Goal: Task Accomplishment & Management: Manage account settings

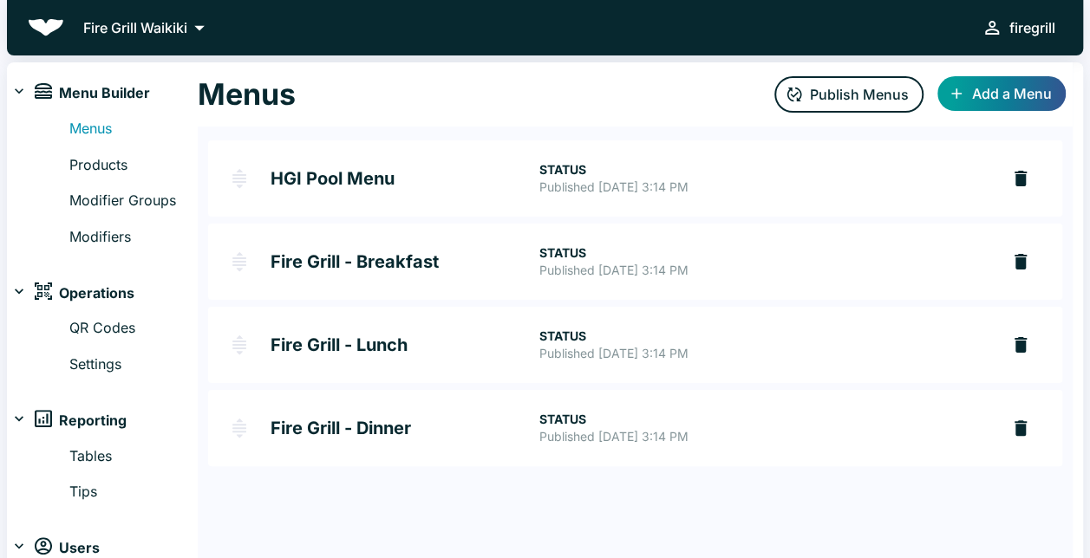
click at [395, 435] on h2 "Fire Grill - Dinner" at bounding box center [405, 428] width 268 height 17
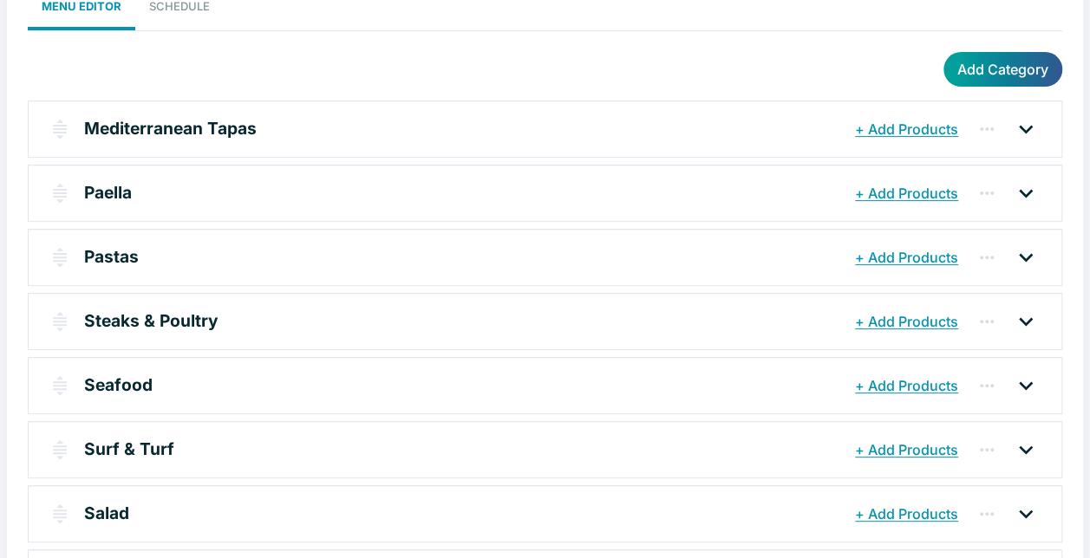
scroll to position [225, 0]
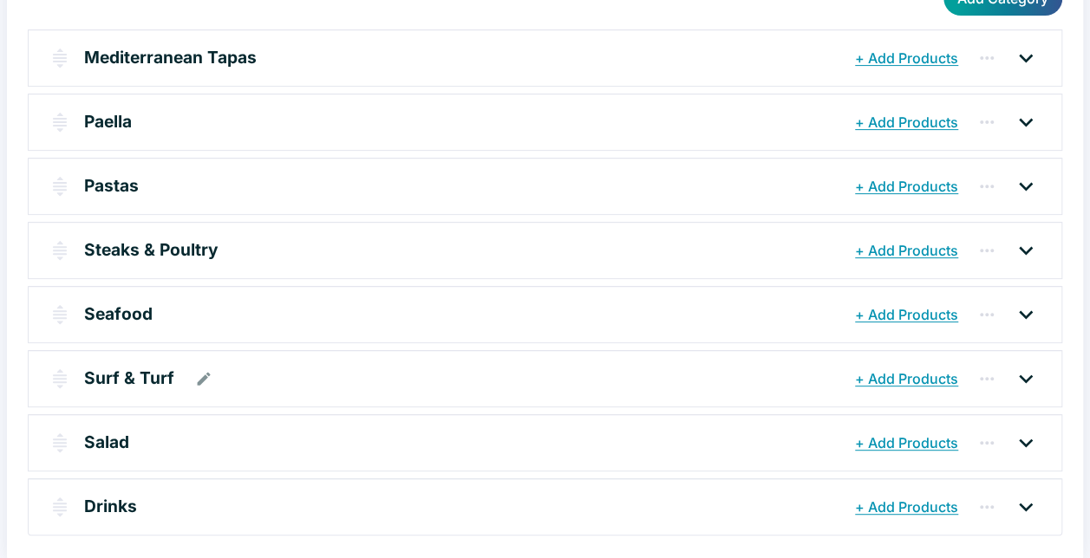
click at [453, 379] on div "Surf & Turf" at bounding box center [467, 378] width 766 height 31
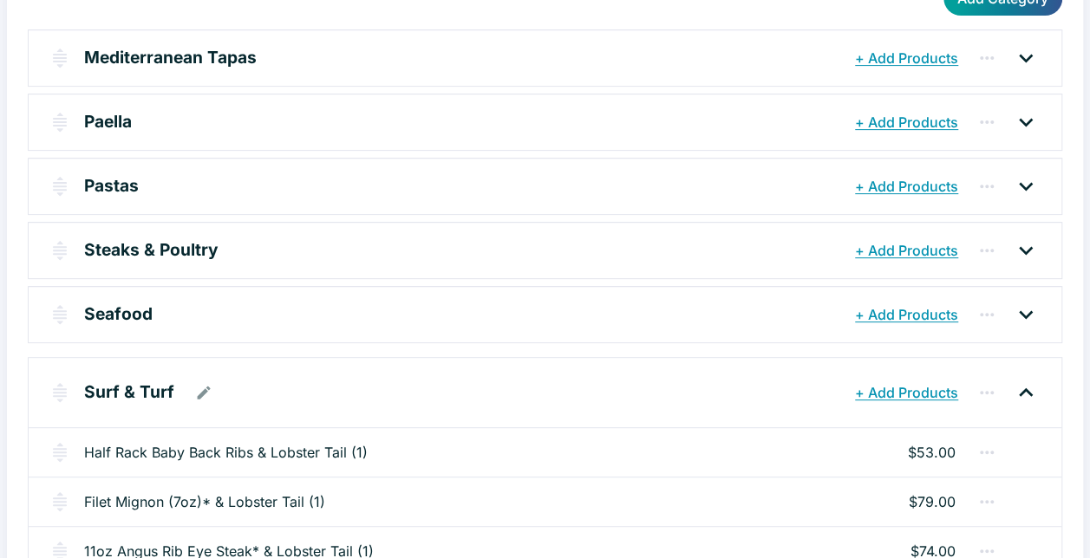
scroll to position [399, 0]
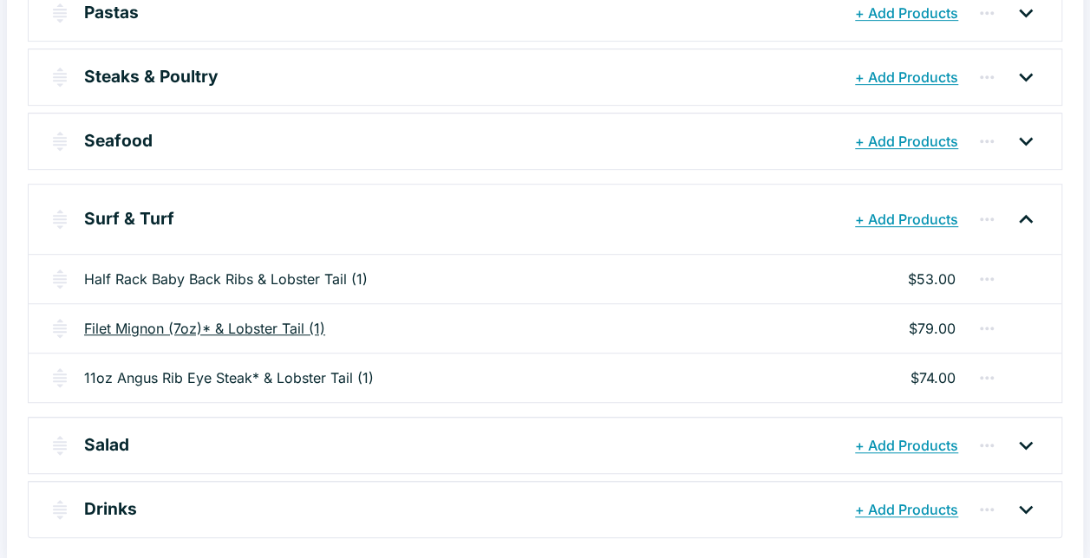
click at [265, 324] on link "Filet Mignon (7oz)* & Lobster Tail (1)" at bounding box center [204, 328] width 241 height 21
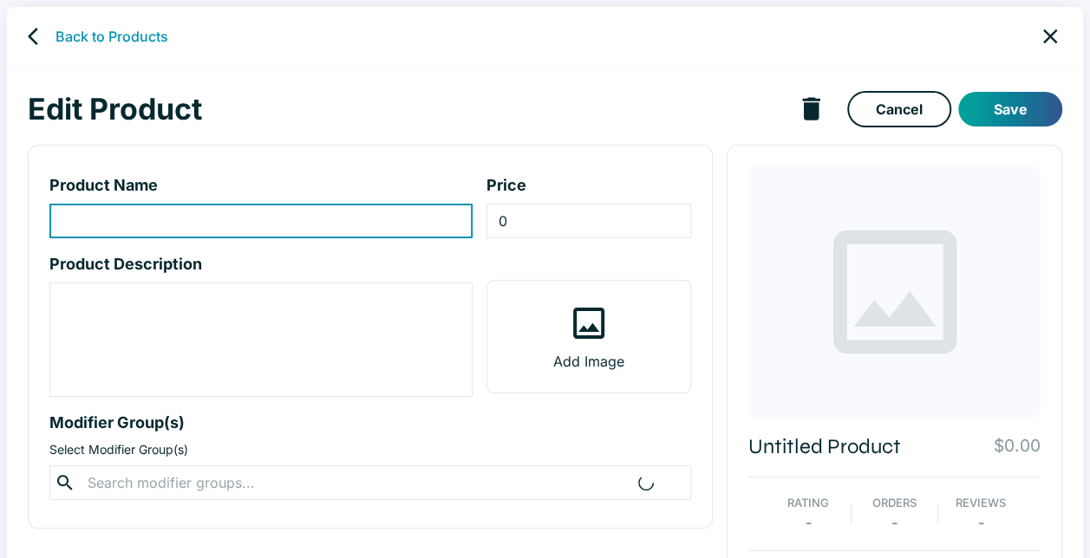
type input "Filet Mignon (7oz)* & Lobster Tail (1)"
type input "79"
type textarea "Mashed Potato, Grilled Vegetable, Melted Butter"
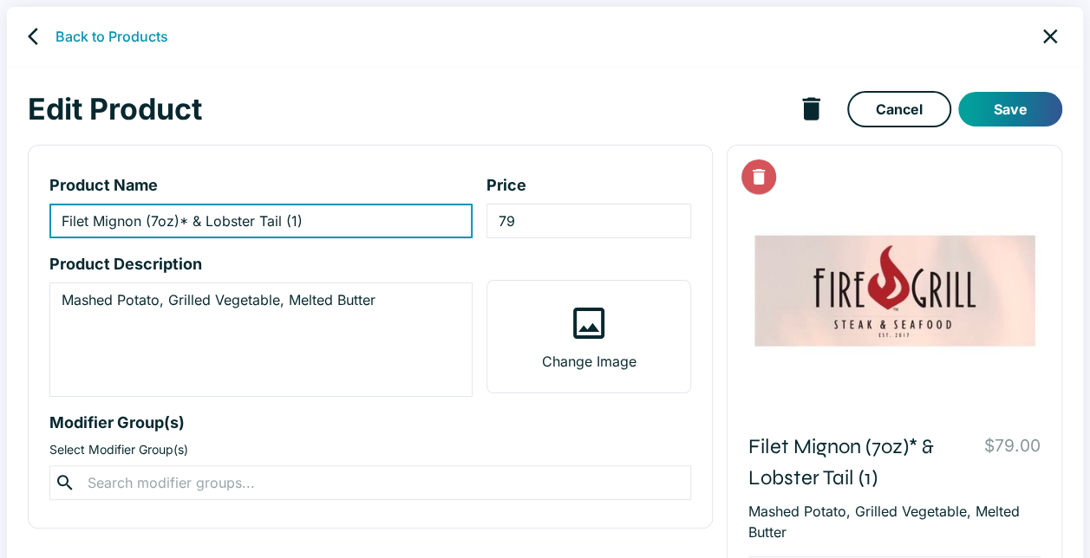
click at [28, 42] on icon "back" at bounding box center [38, 36] width 21 height 21
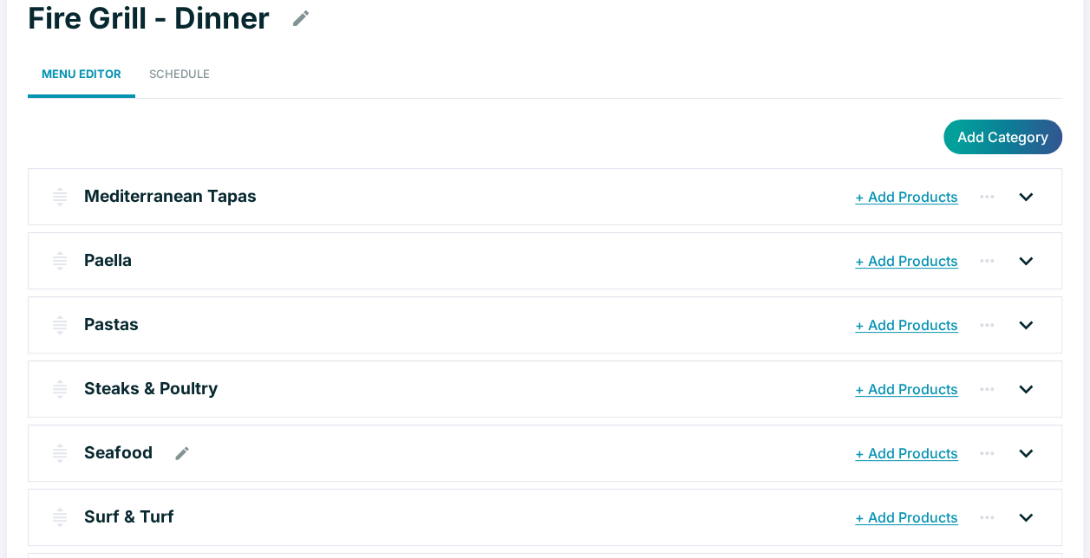
scroll to position [225, 0]
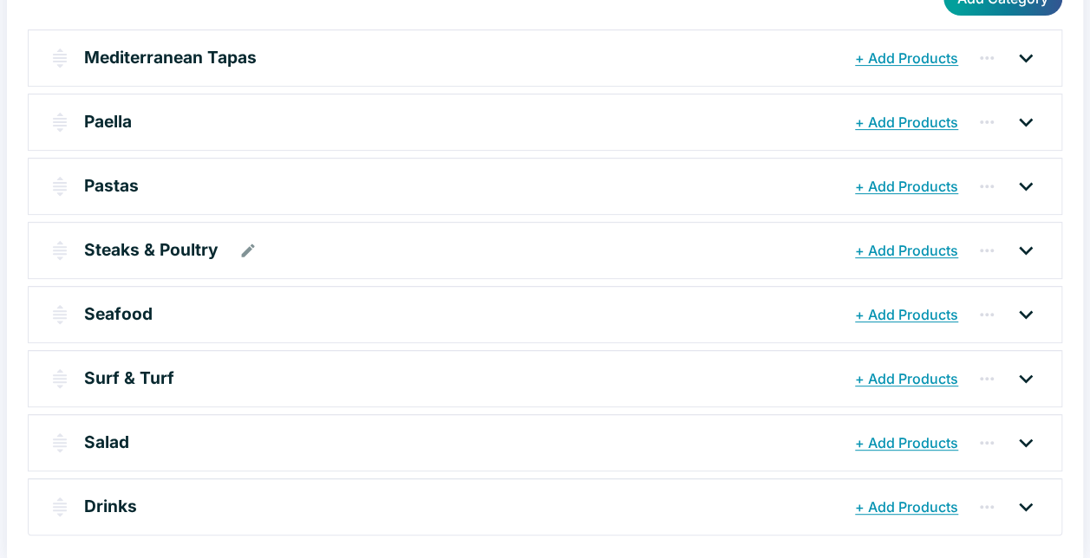
click at [175, 253] on p "Steaks & Poultry" at bounding box center [151, 250] width 134 height 25
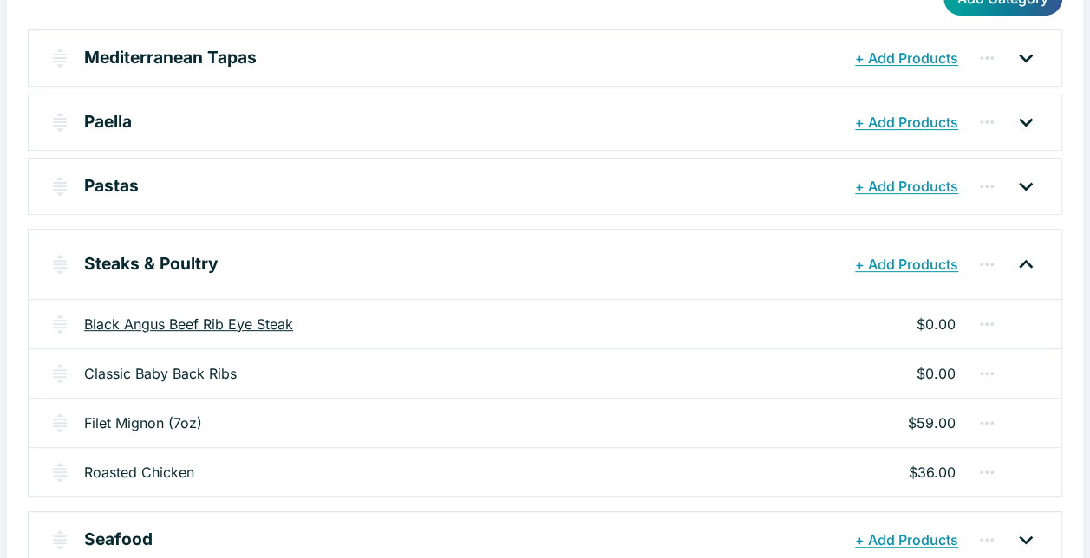
click at [264, 321] on link "Black Angus Beef Rib Eye Steak" at bounding box center [188, 324] width 209 height 21
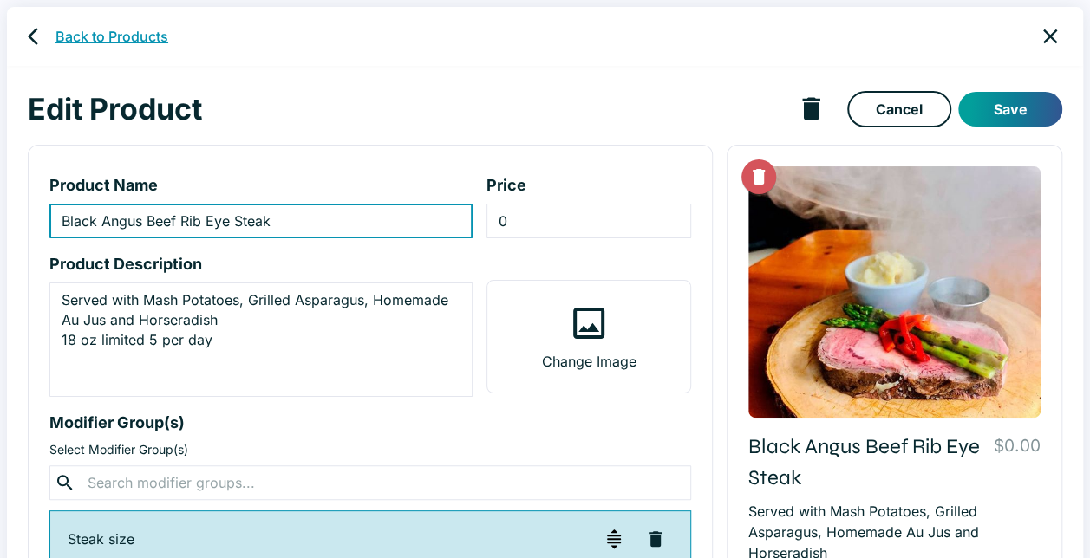
click at [75, 36] on link "Back to Products" at bounding box center [111, 36] width 113 height 21
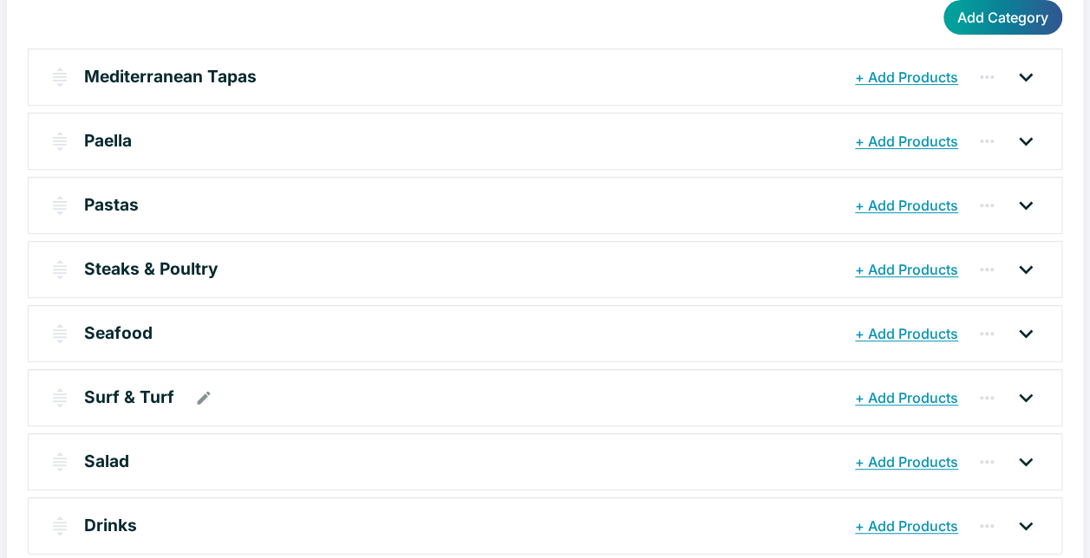
scroll to position [225, 0]
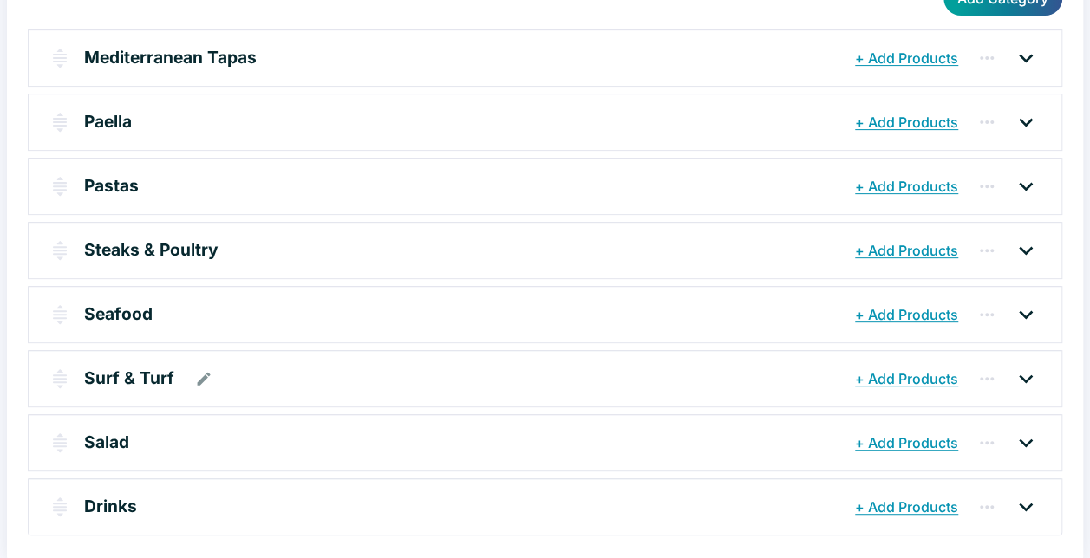
click at [254, 377] on div "Surf & Turf" at bounding box center [467, 378] width 766 height 31
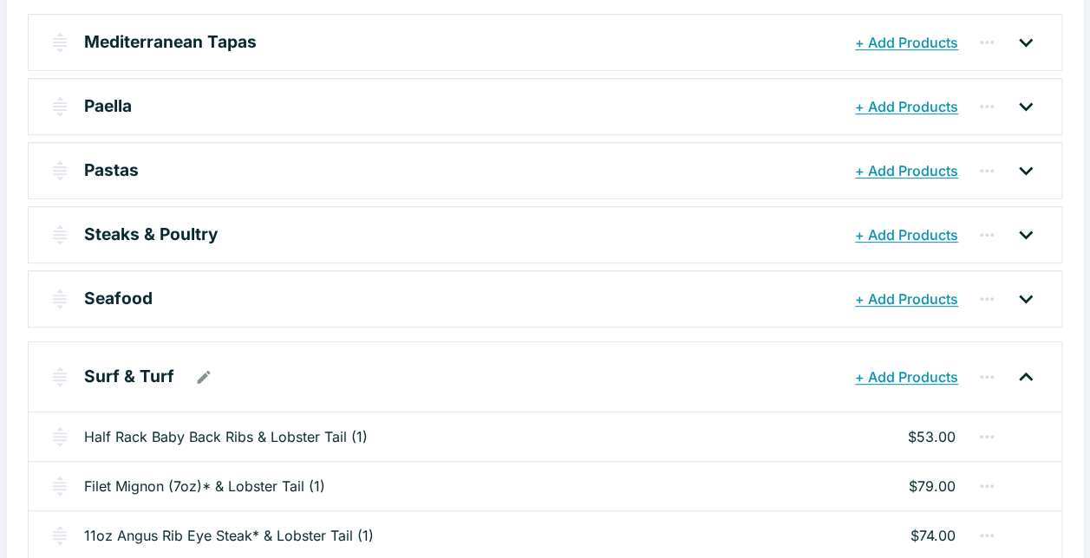
scroll to position [227, 0]
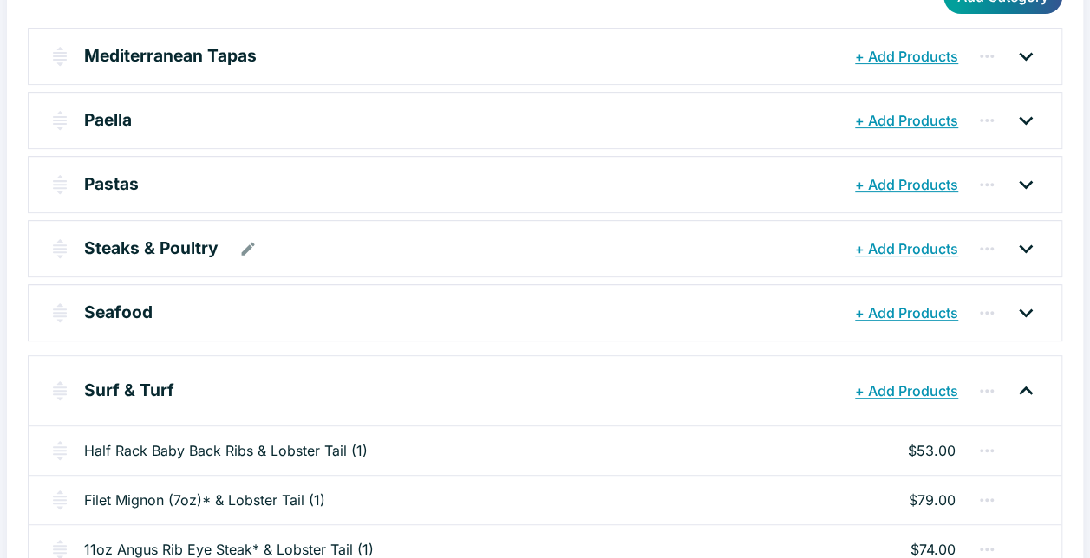
click at [258, 225] on div "Steaks & Poultry + Add Products" at bounding box center [545, 248] width 1033 height 55
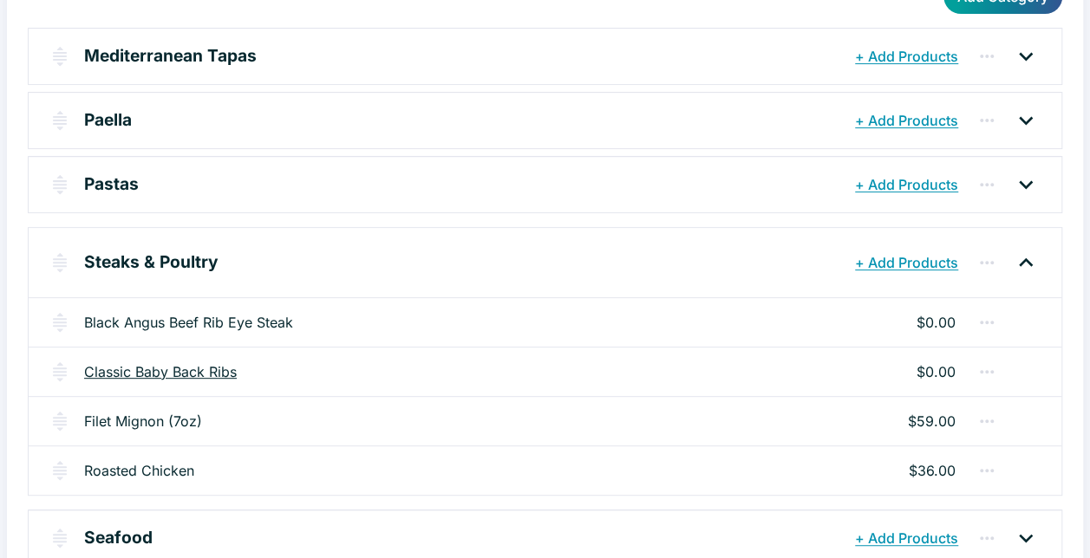
click at [217, 373] on link "Classic Baby Back Ribs" at bounding box center [160, 372] width 153 height 21
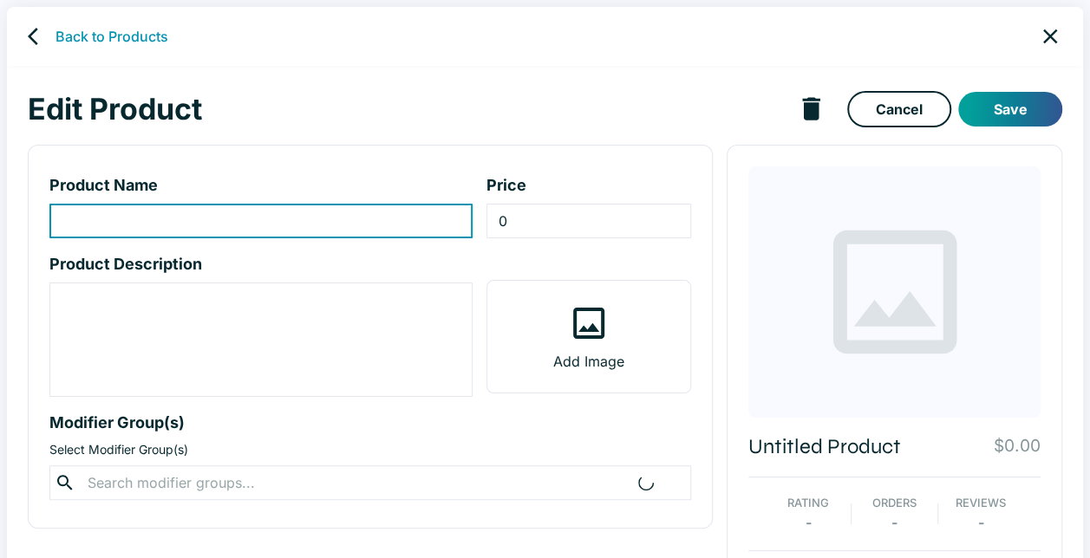
type input "Classic Baby Back Ribs"
type textarea "Basted with House BBQ Sauces, served with French Fries and Coleslaws"
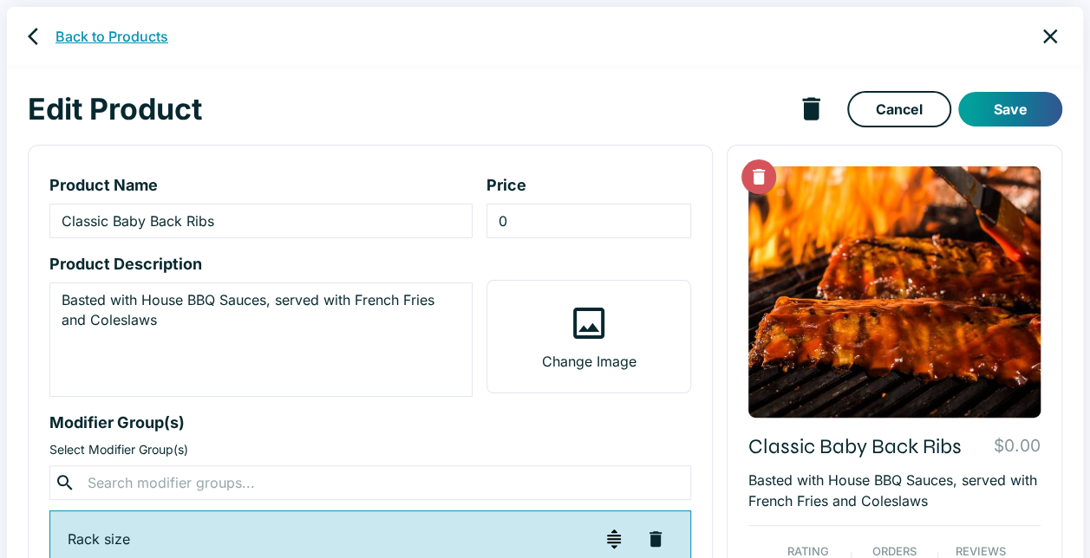
click at [128, 30] on link "Back to Products" at bounding box center [111, 36] width 113 height 21
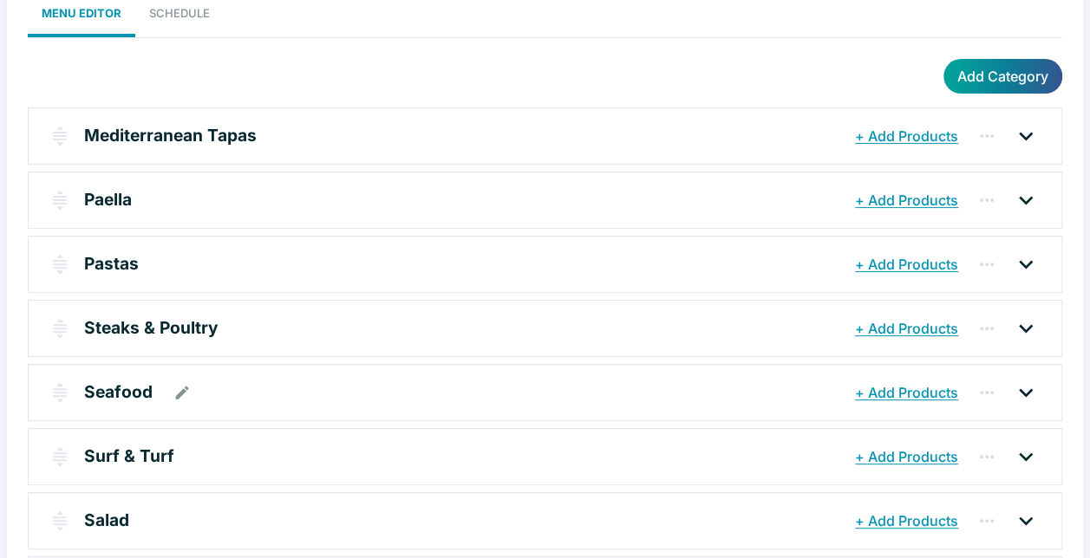
scroll to position [173, 0]
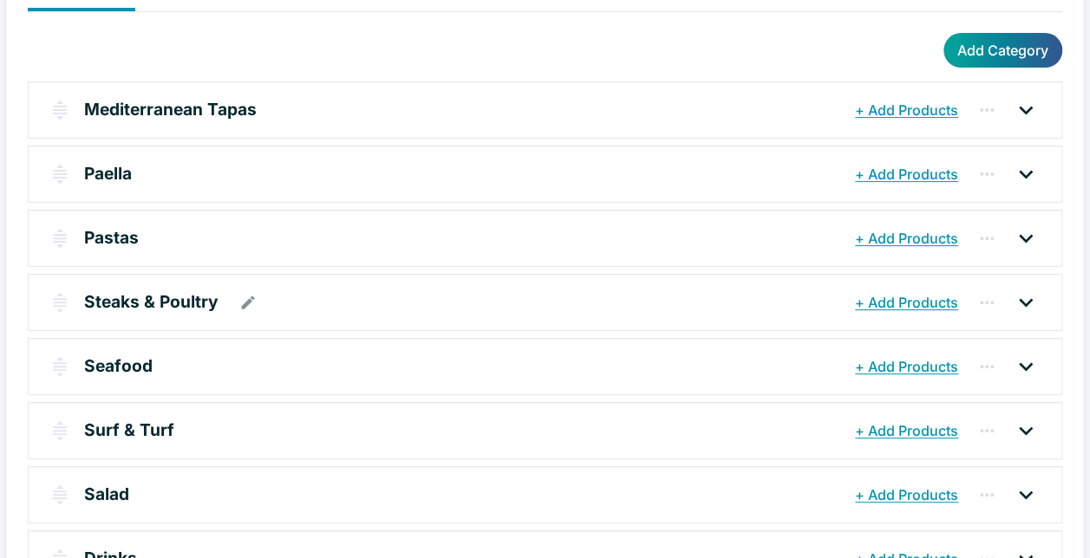
click at [355, 305] on div "Steaks & Poultry" at bounding box center [467, 302] width 766 height 31
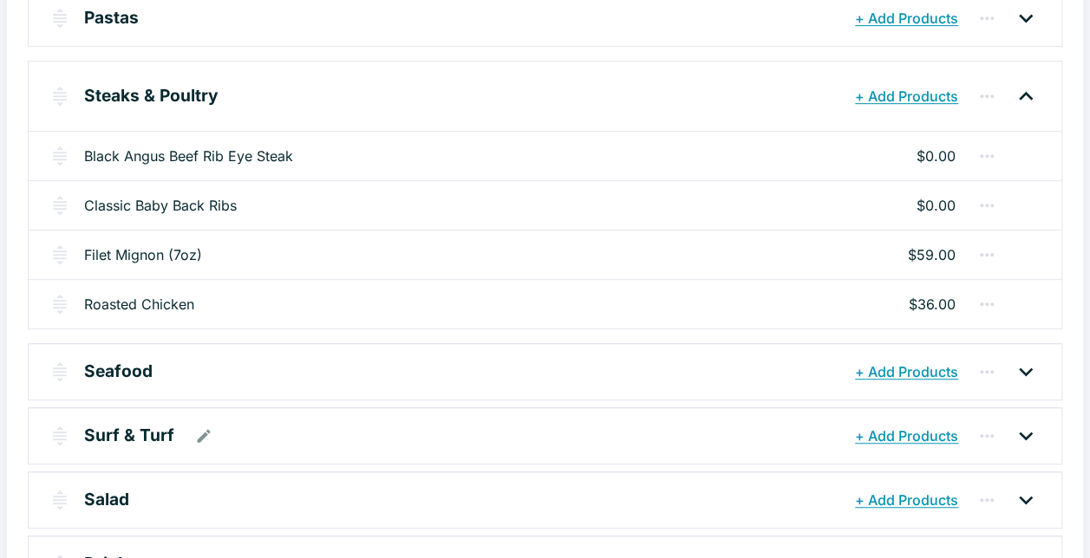
scroll to position [434, 0]
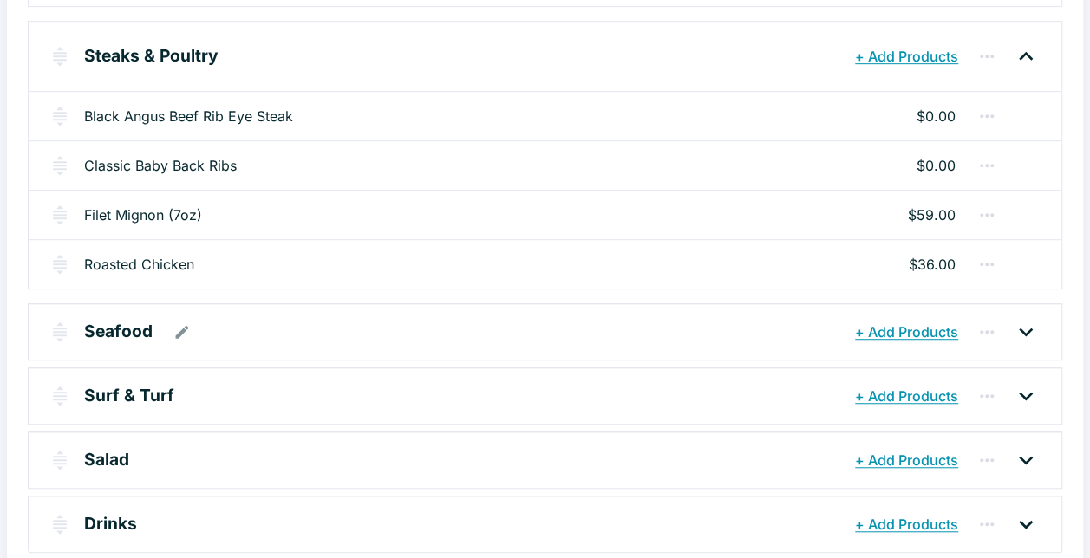
click at [271, 334] on div "Seafood" at bounding box center [467, 331] width 766 height 31
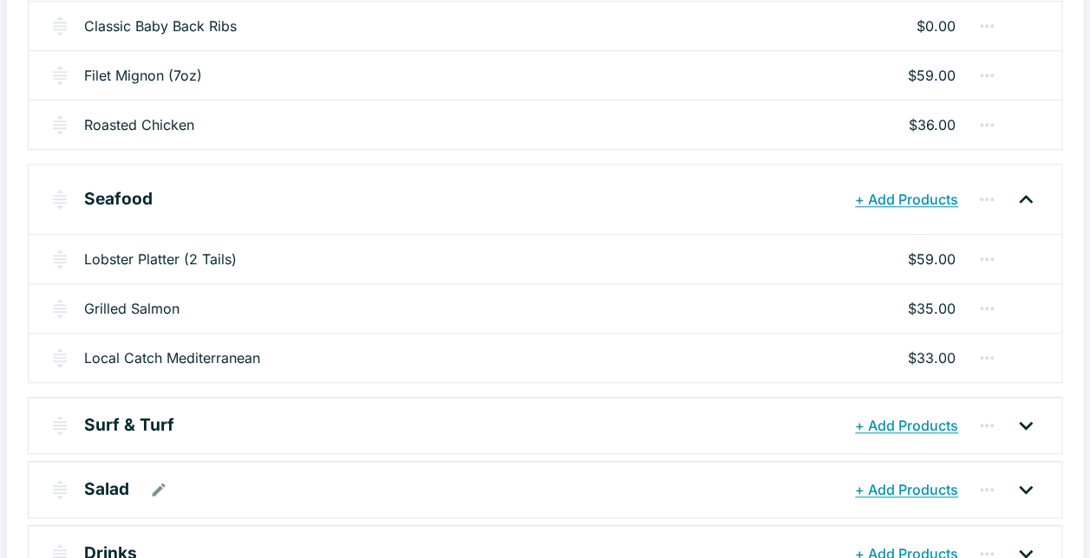
scroll to position [617, 0]
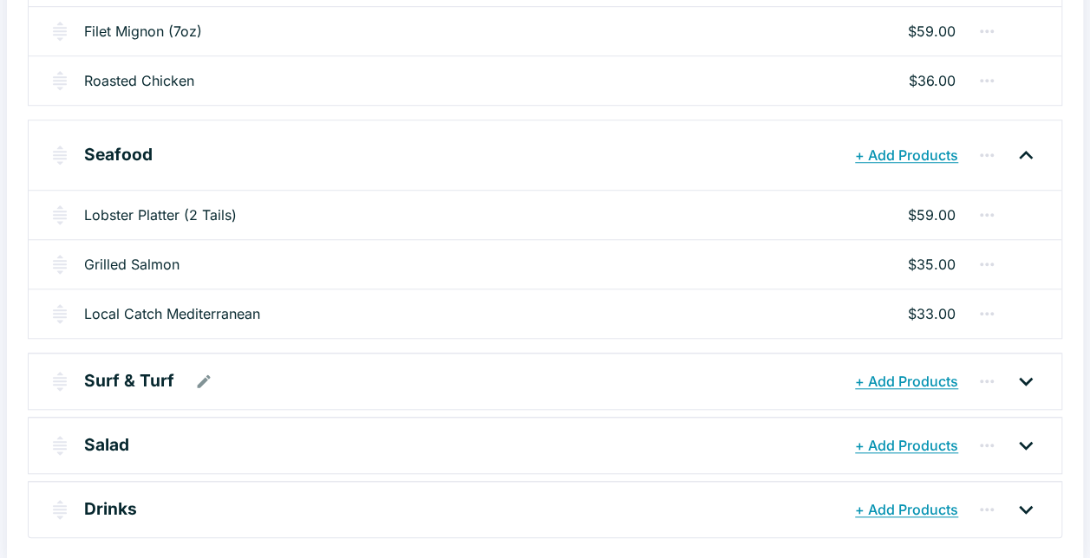
click at [375, 368] on div "Surf & Turf" at bounding box center [467, 381] width 766 height 31
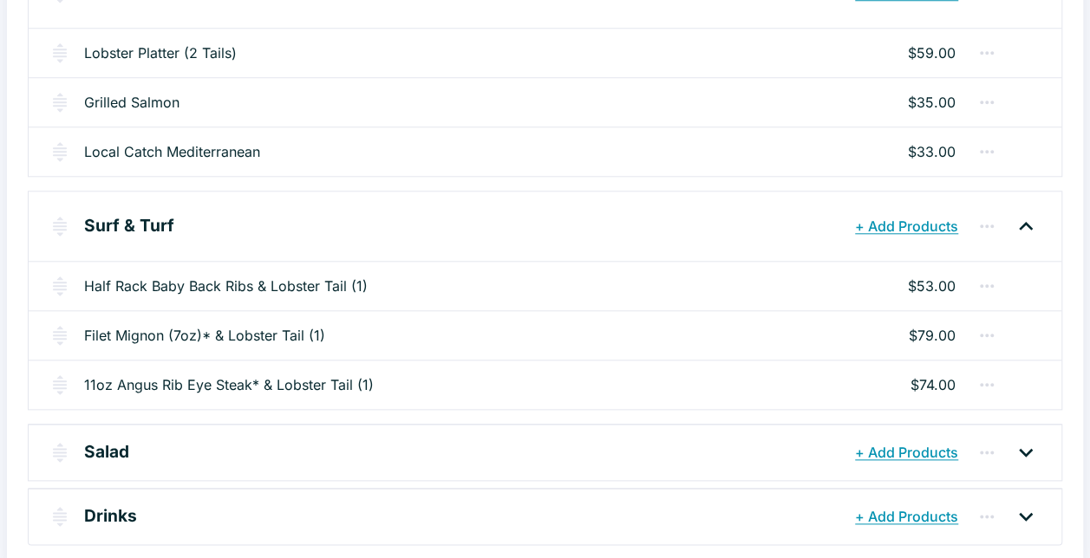
scroll to position [786, 0]
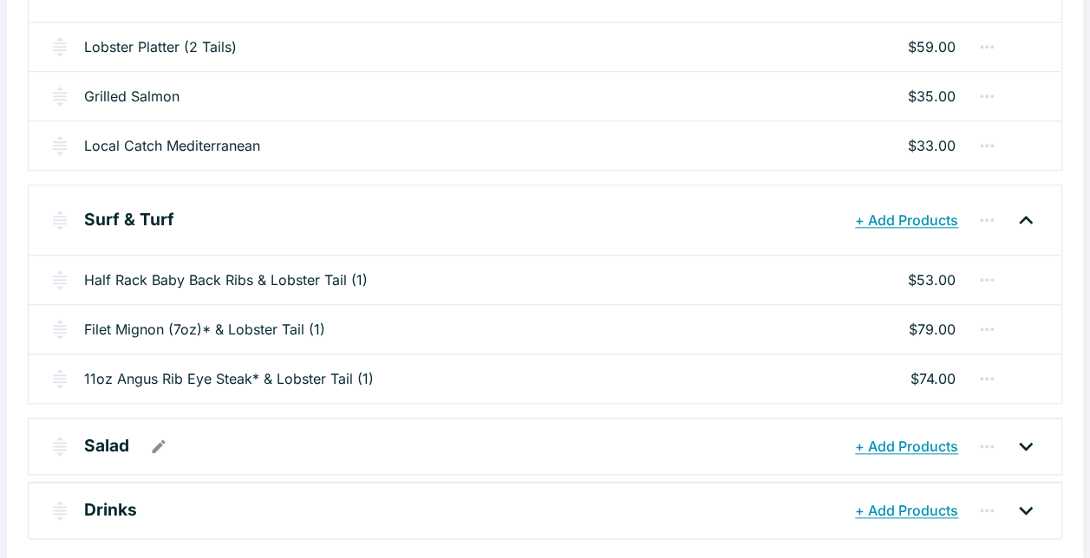
click at [406, 442] on div "Salad" at bounding box center [467, 446] width 766 height 31
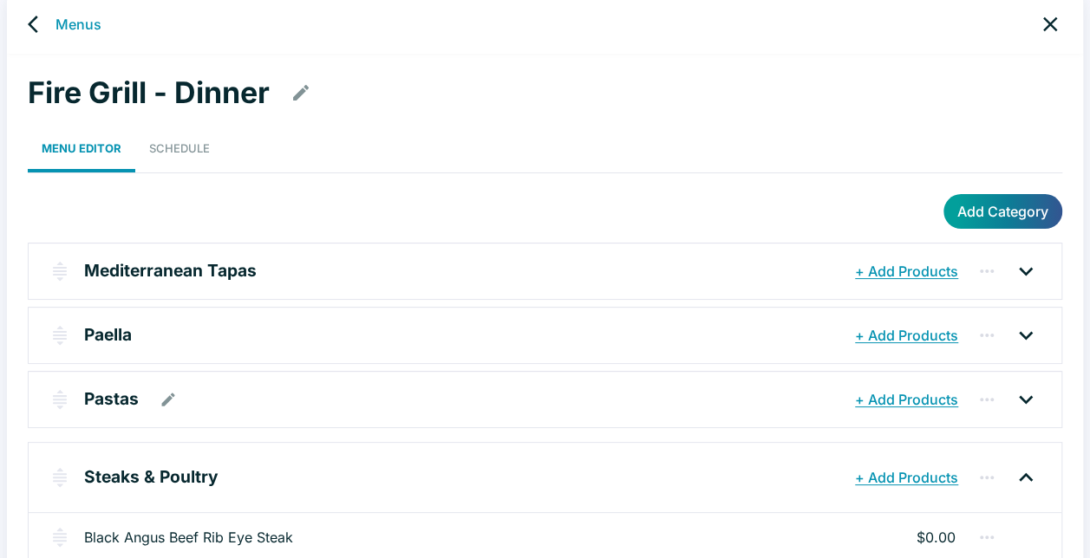
scroll to position [0, 0]
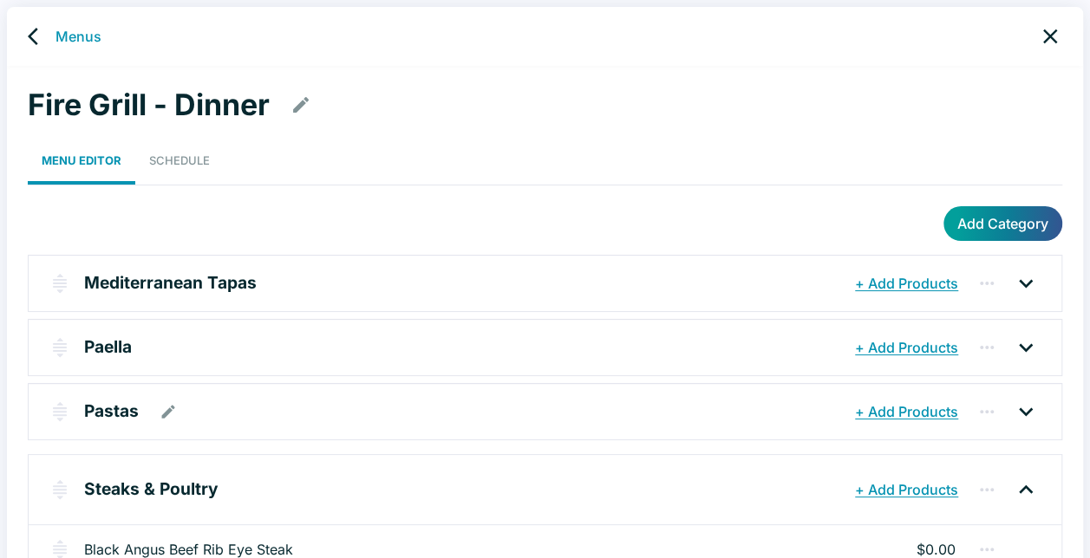
click at [533, 416] on div "Pastas" at bounding box center [467, 411] width 766 height 31
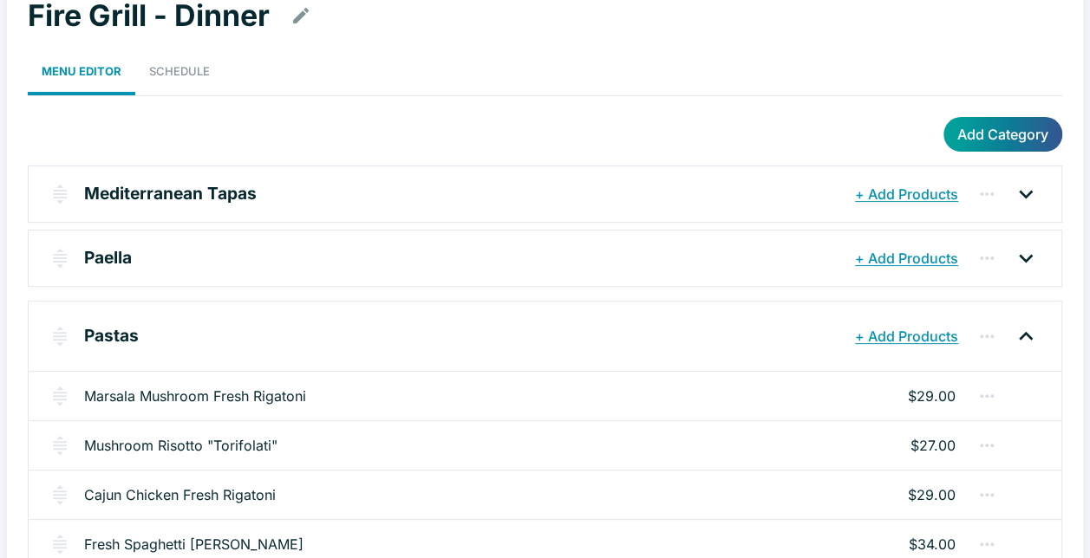
scroll to position [173, 0]
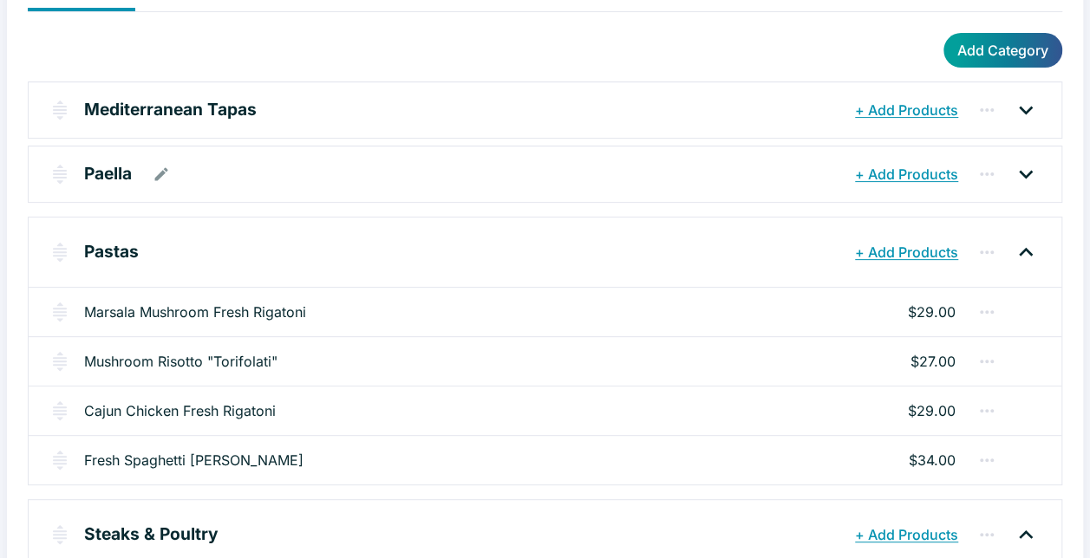
click at [381, 178] on div "Paella" at bounding box center [467, 174] width 766 height 31
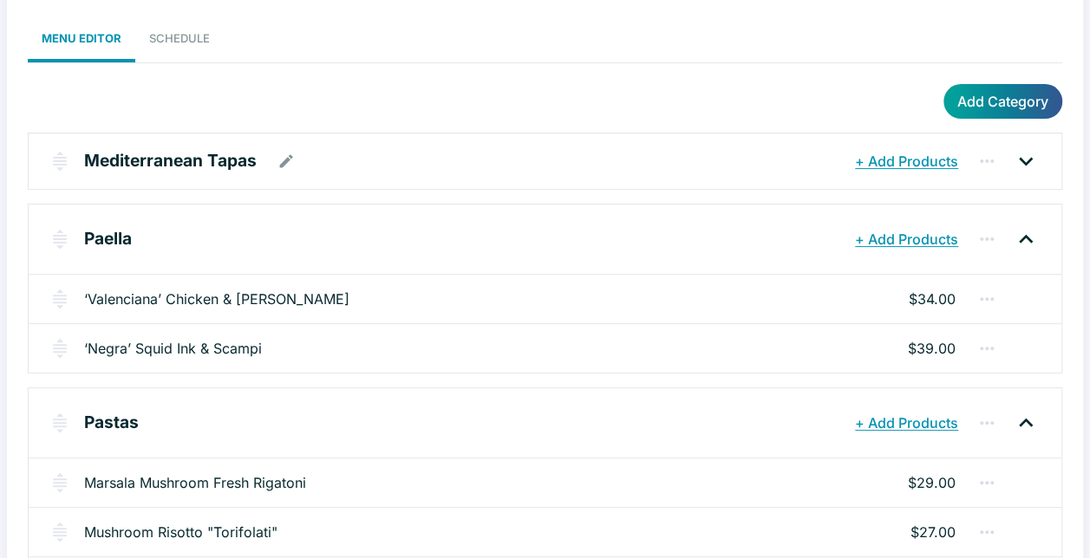
scroll to position [87, 0]
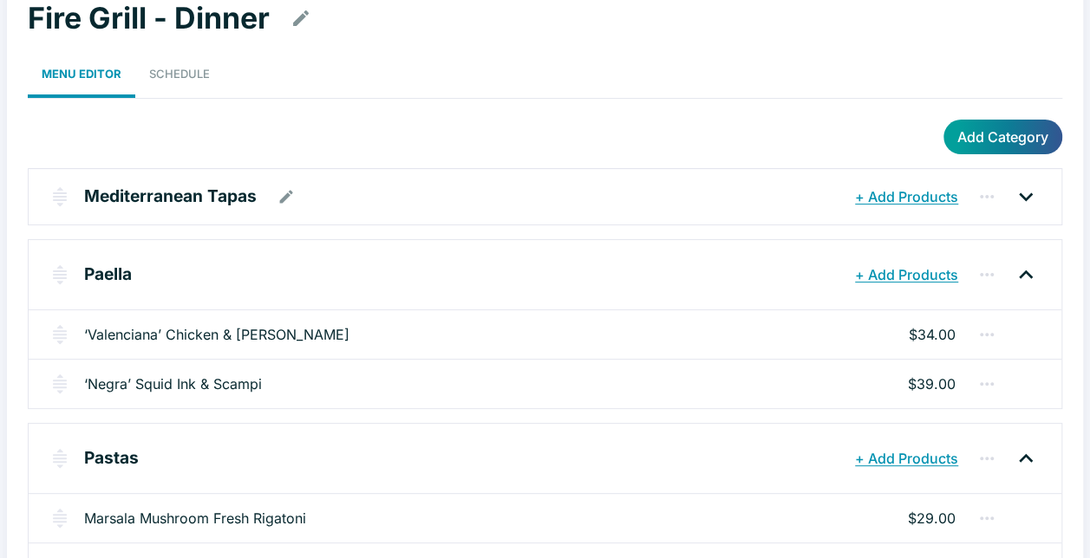
click at [551, 181] on div "Mediterranean Tapas" at bounding box center [467, 196] width 766 height 31
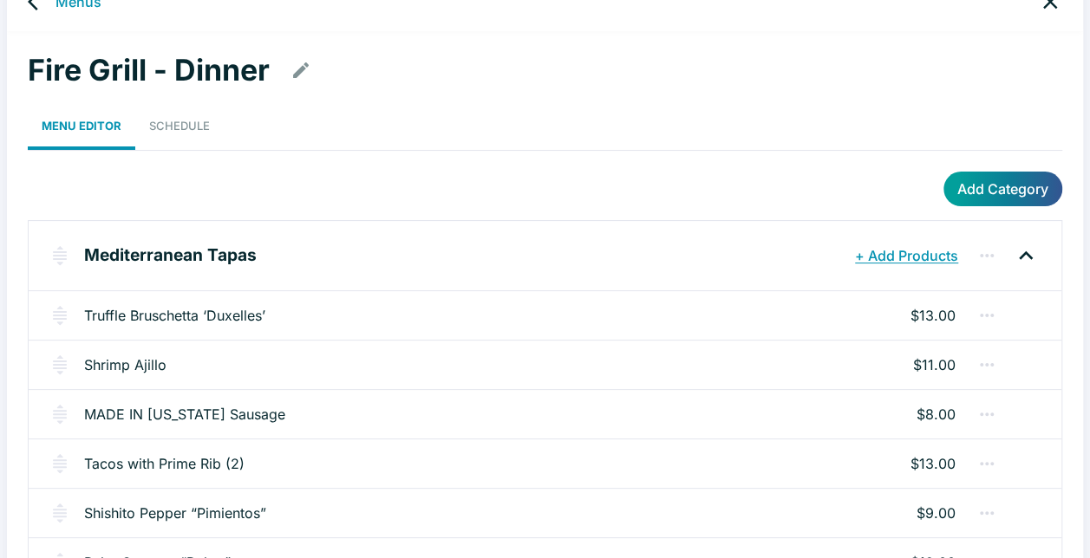
scroll to position [0, 0]
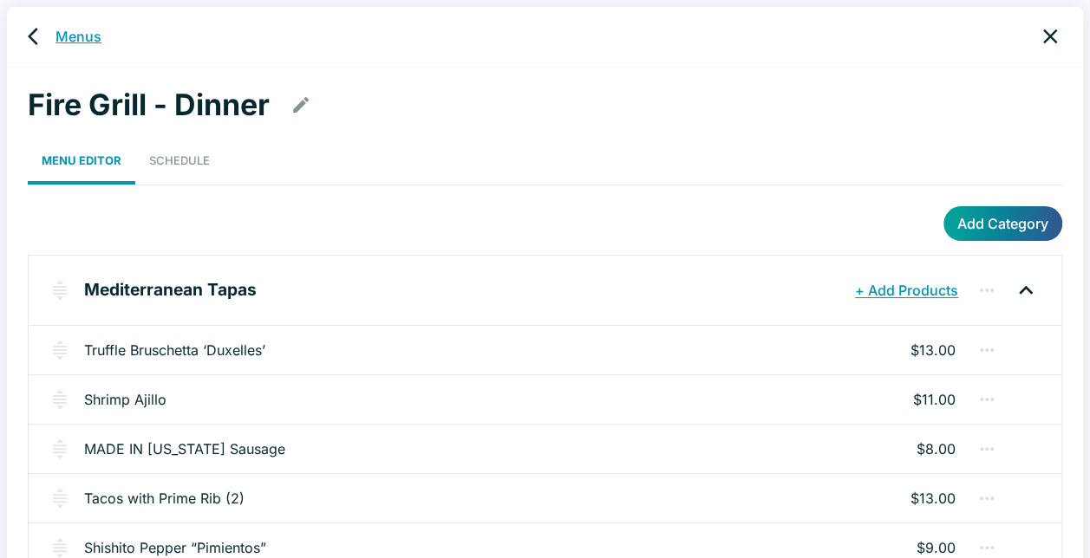
click at [61, 31] on link "Menus" at bounding box center [78, 36] width 46 height 21
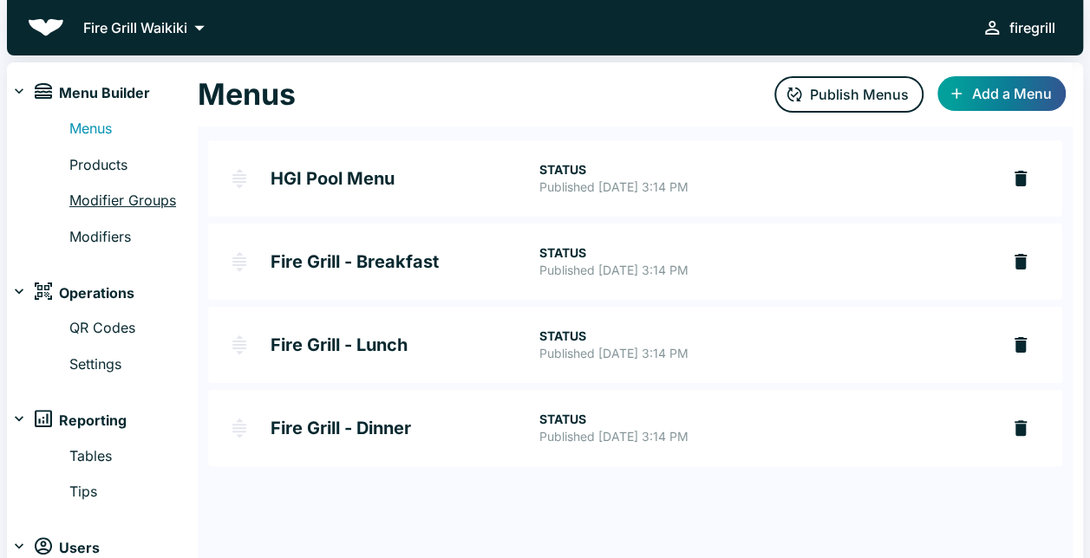
click at [121, 204] on link "Modifier Groups" at bounding box center [133, 201] width 128 height 23
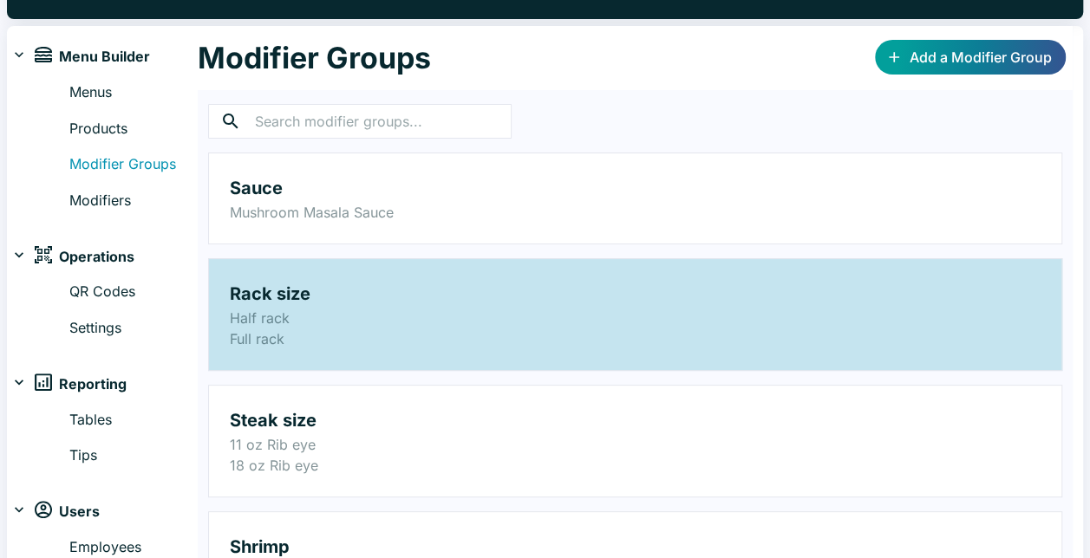
scroll to position [87, 0]
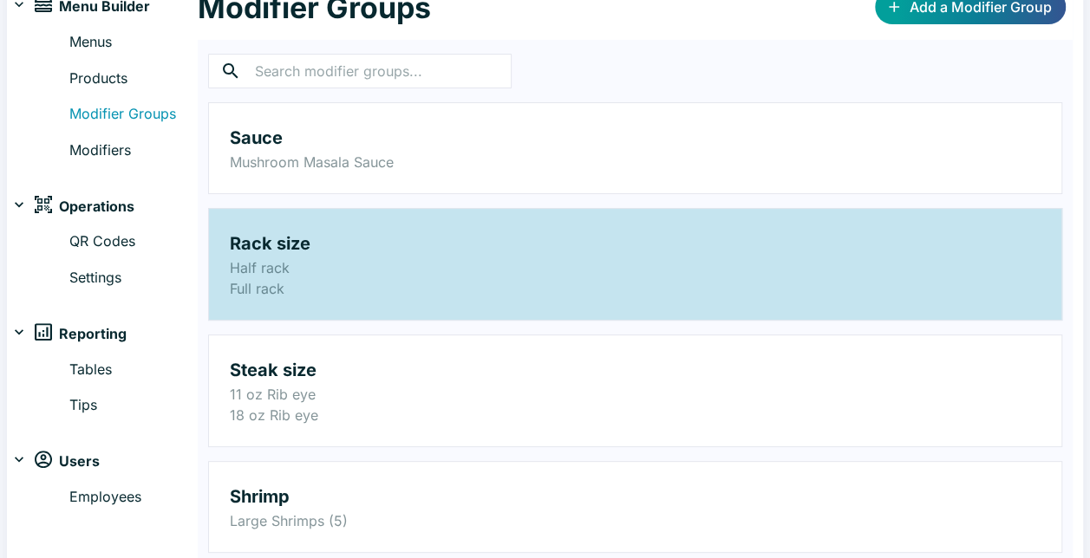
click at [433, 290] on p "Full rack" at bounding box center [635, 288] width 811 height 21
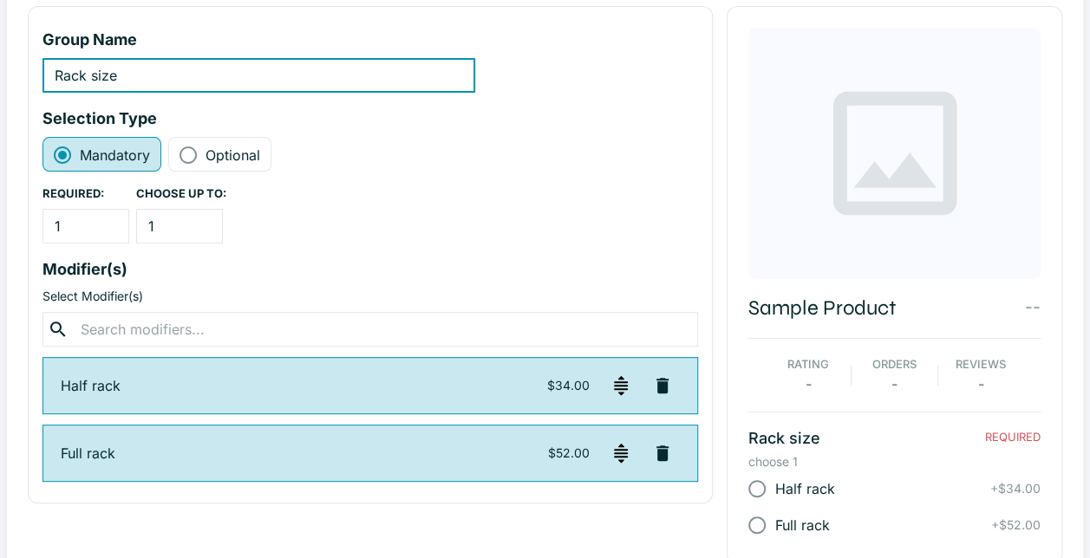
scroll to position [165, 0]
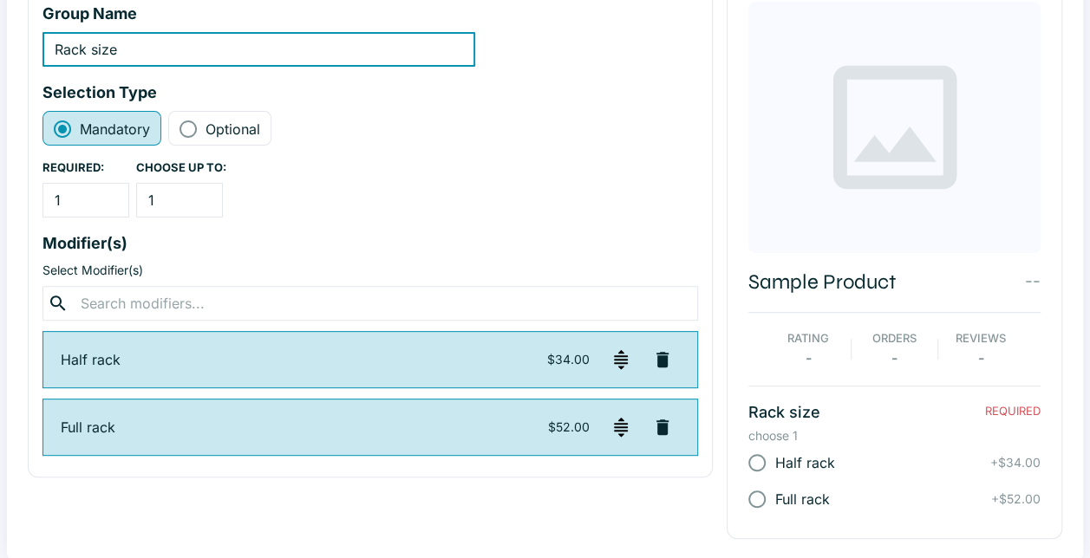
click at [460, 425] on p "Full rack" at bounding box center [304, 427] width 487 height 21
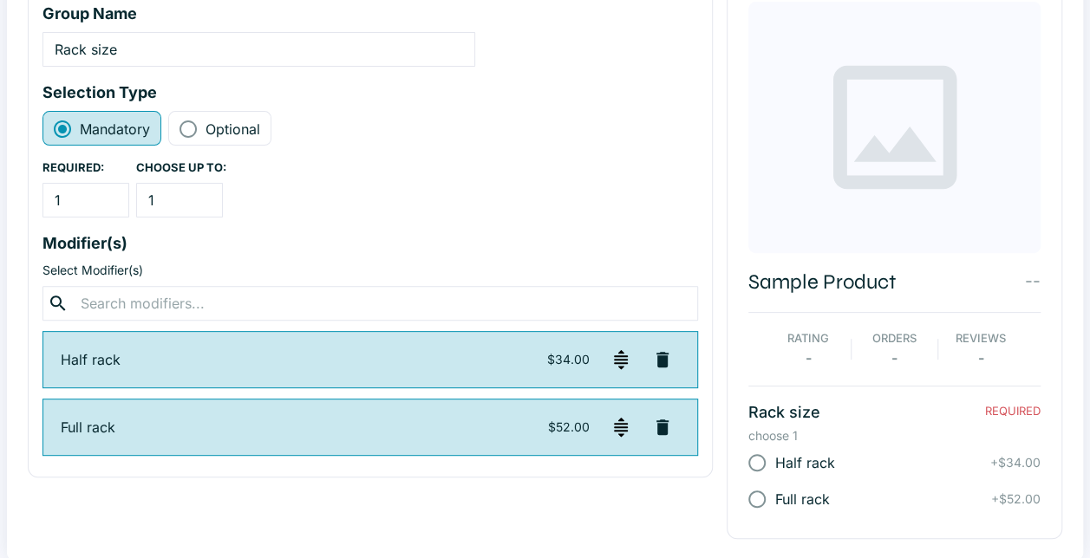
click at [624, 424] on img "button" at bounding box center [620, 427] width 21 height 21
click at [621, 433] on img "button" at bounding box center [620, 427] width 21 height 21
click at [538, 426] on p "Full rack" at bounding box center [304, 427] width 487 height 21
click at [662, 434] on icon "button" at bounding box center [662, 428] width 12 height 16
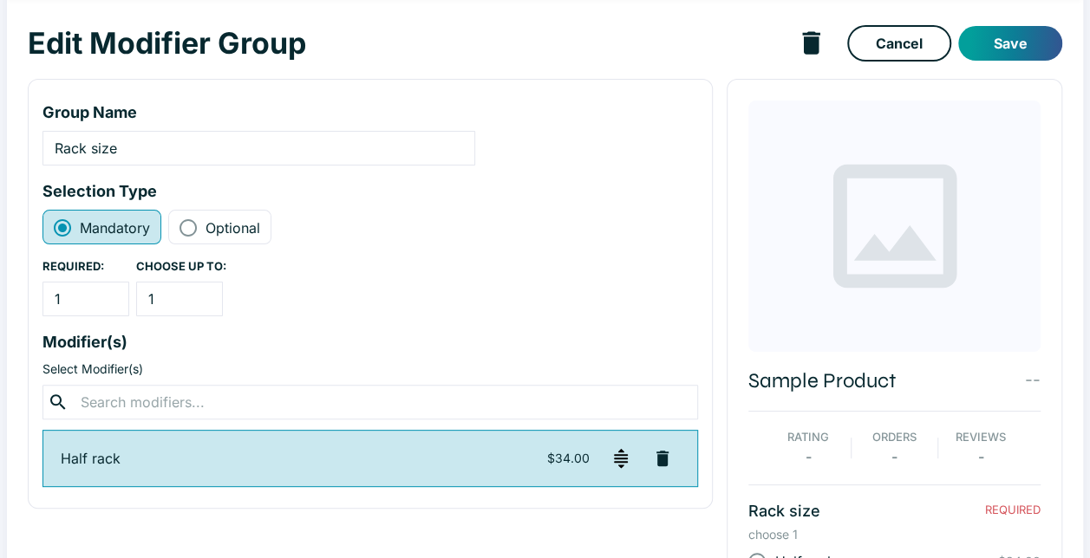
scroll to position [128, 0]
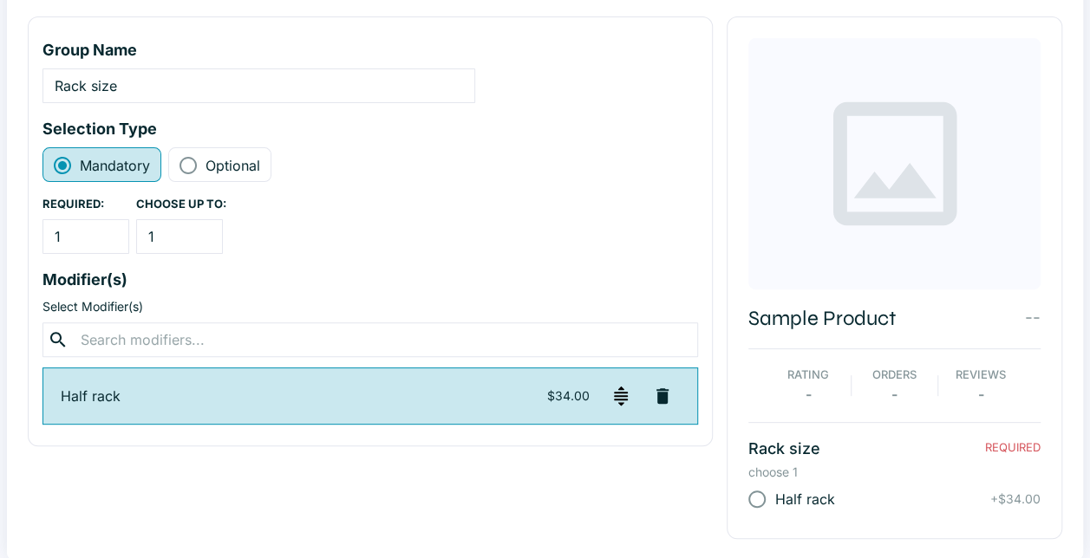
click at [626, 404] on img "button" at bounding box center [620, 396] width 21 height 21
click at [341, 317] on div "Group Name Rack size ​ Selection Type Mandatory Optional REQUIRED: 1 ​ CHOOSE U…" at bounding box center [370, 231] width 685 height 430
click at [329, 329] on input "text" at bounding box center [369, 340] width 589 height 24
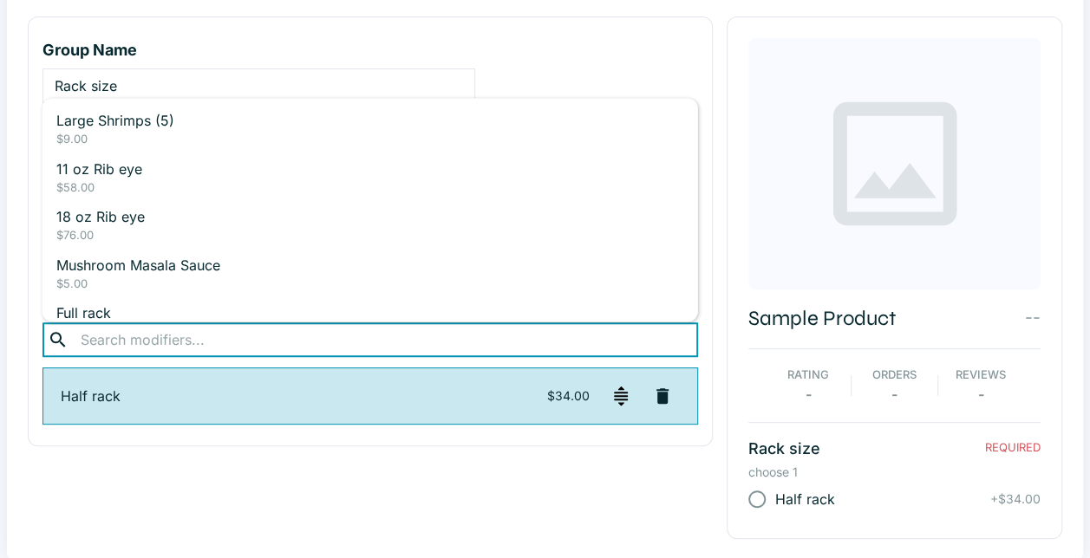
click at [323, 45] on p "Group Name" at bounding box center [258, 49] width 433 height 23
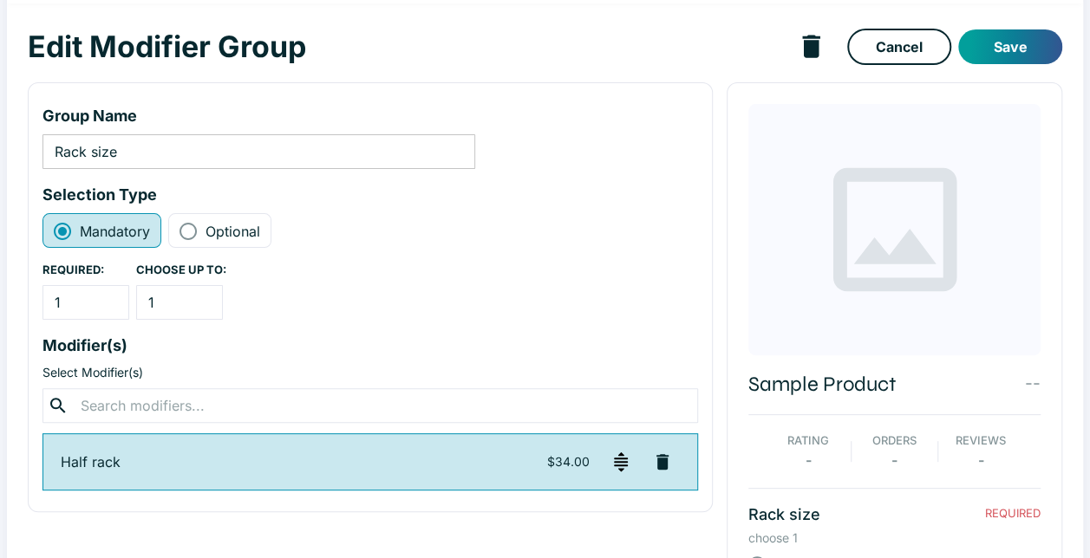
scroll to position [0, 0]
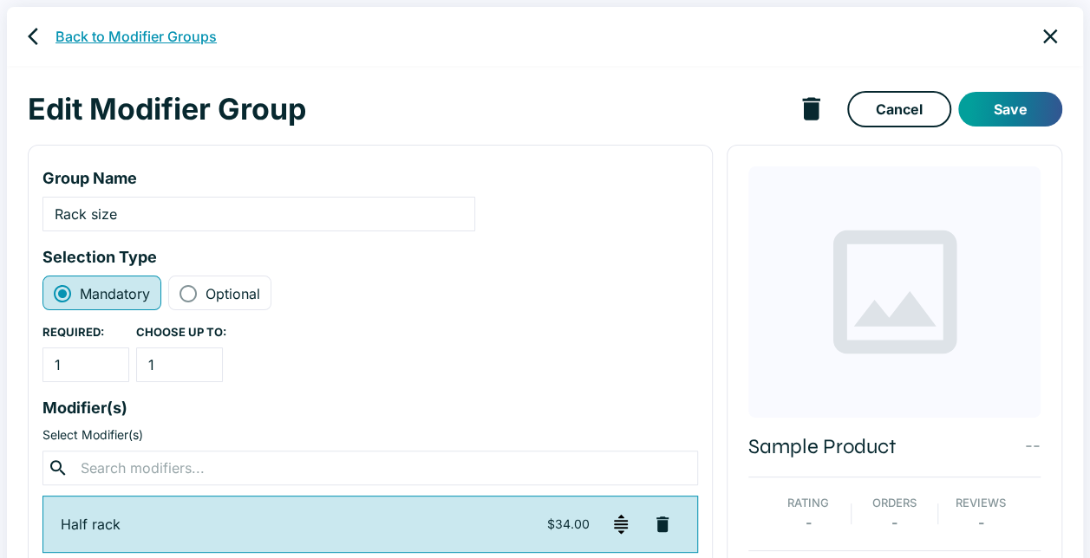
click at [88, 34] on link "Back to Modifier Groups" at bounding box center [135, 36] width 161 height 21
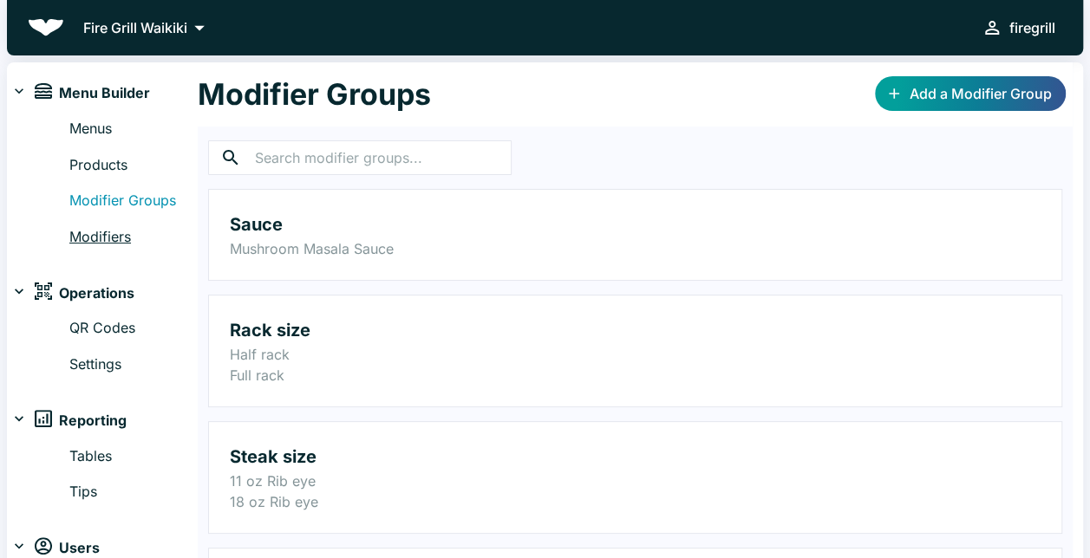
click at [114, 235] on link "Modifiers" at bounding box center [133, 237] width 128 height 23
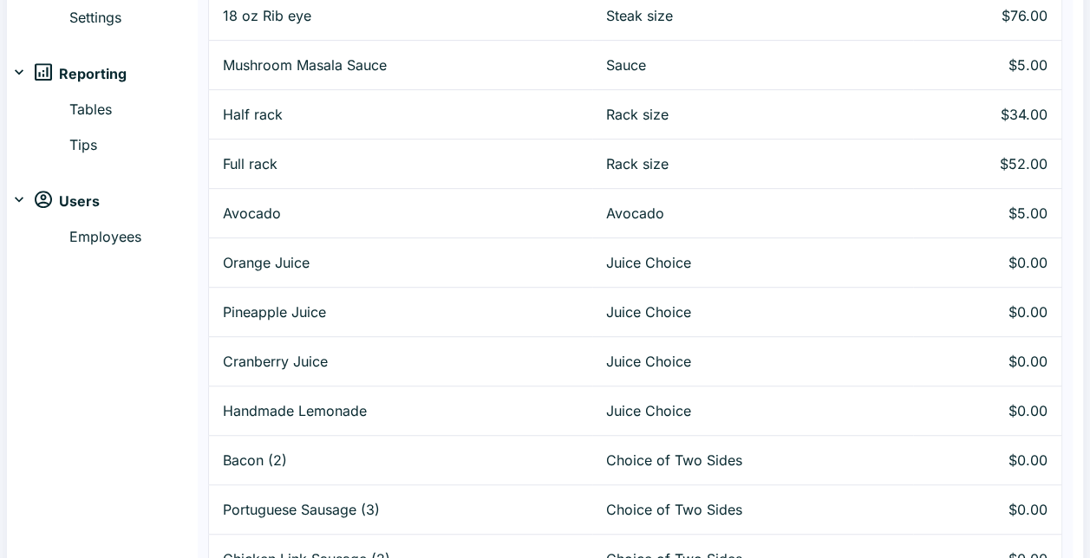
scroll to position [260, 0]
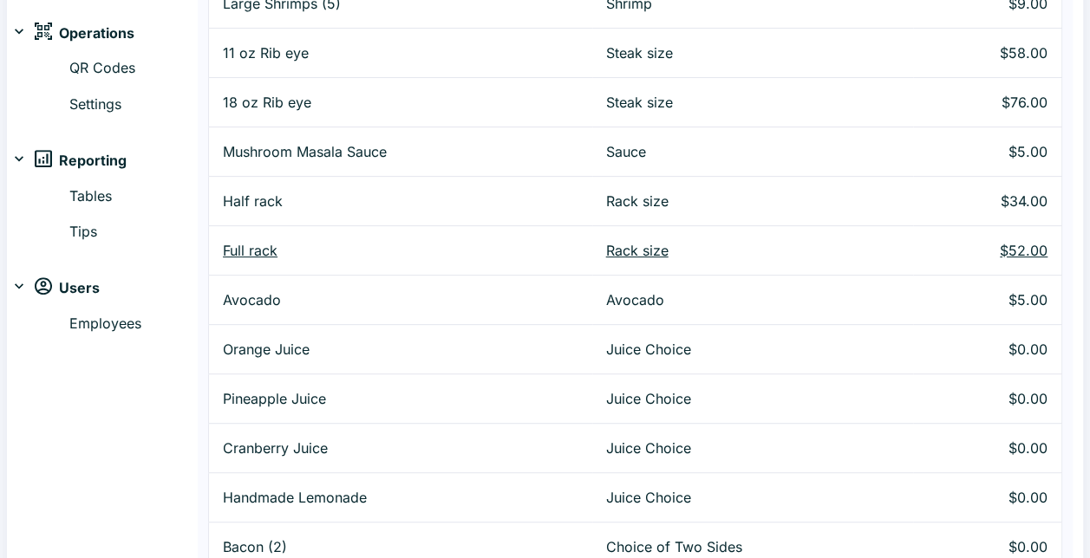
click at [1027, 251] on p "$52.00" at bounding box center [987, 250] width 121 height 21
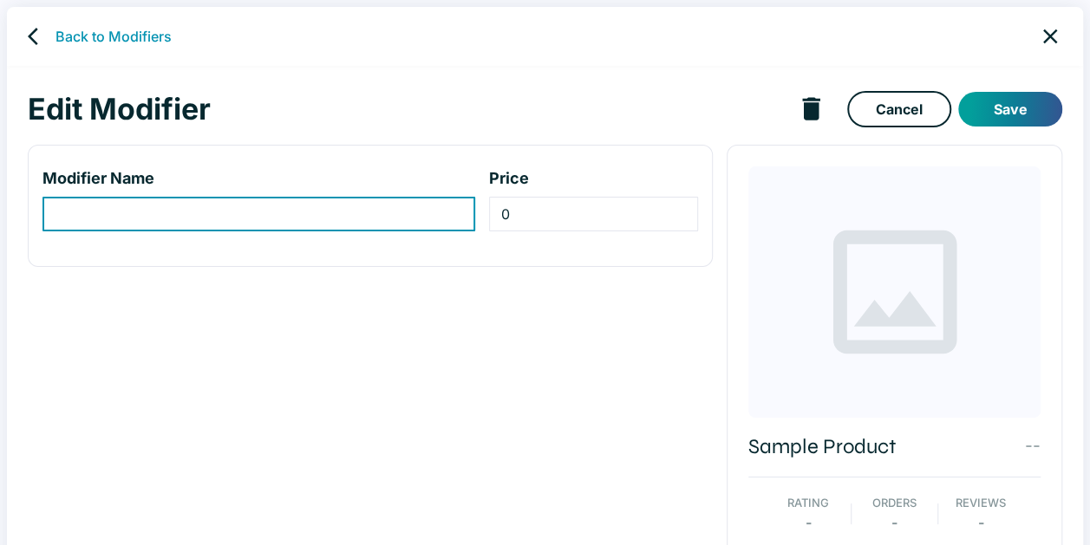
type input "Full rack"
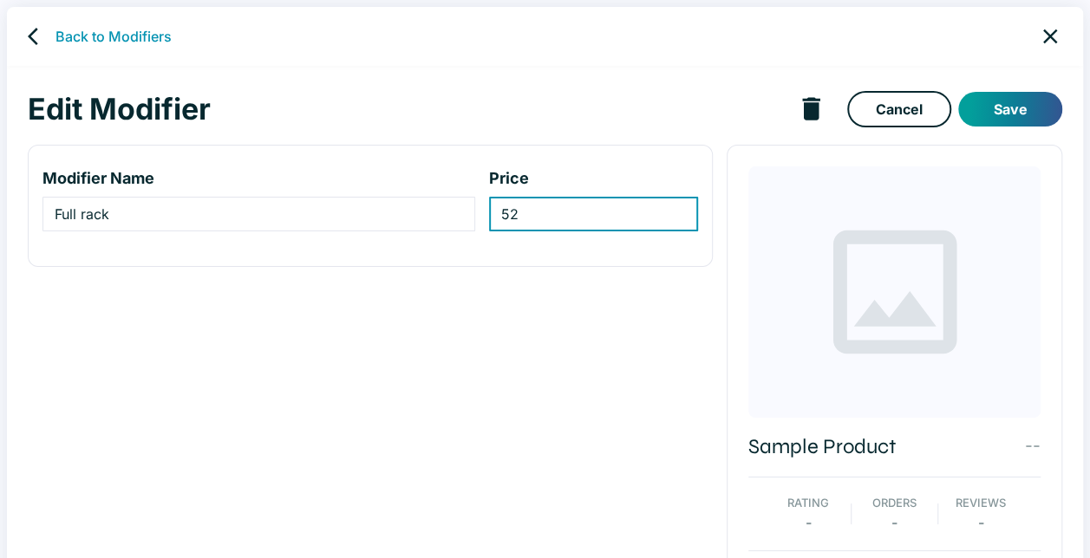
click at [602, 206] on input "52" at bounding box center [593, 214] width 209 height 35
type input "54"
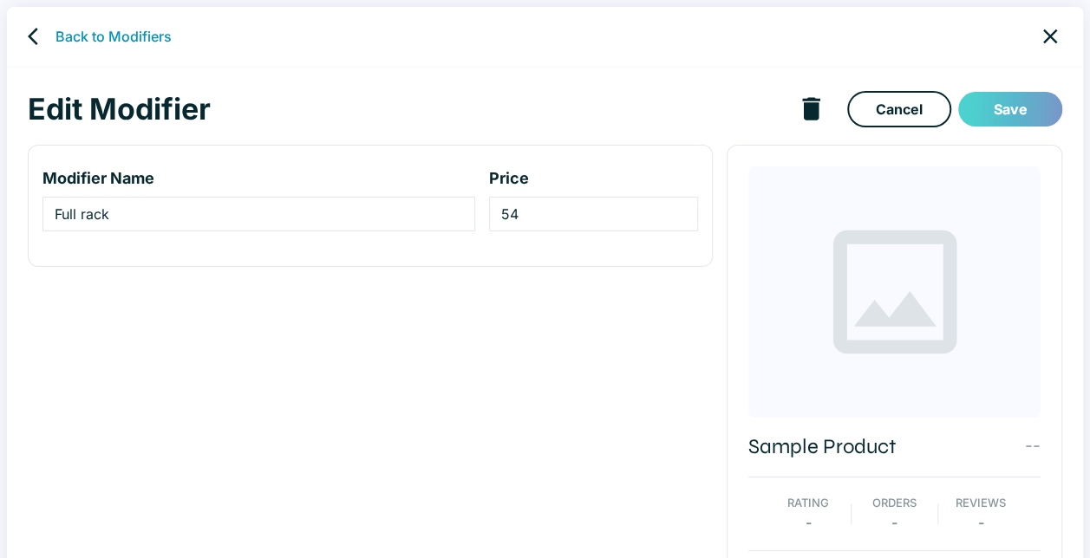
click at [1018, 108] on button "Save" at bounding box center [1010, 109] width 104 height 35
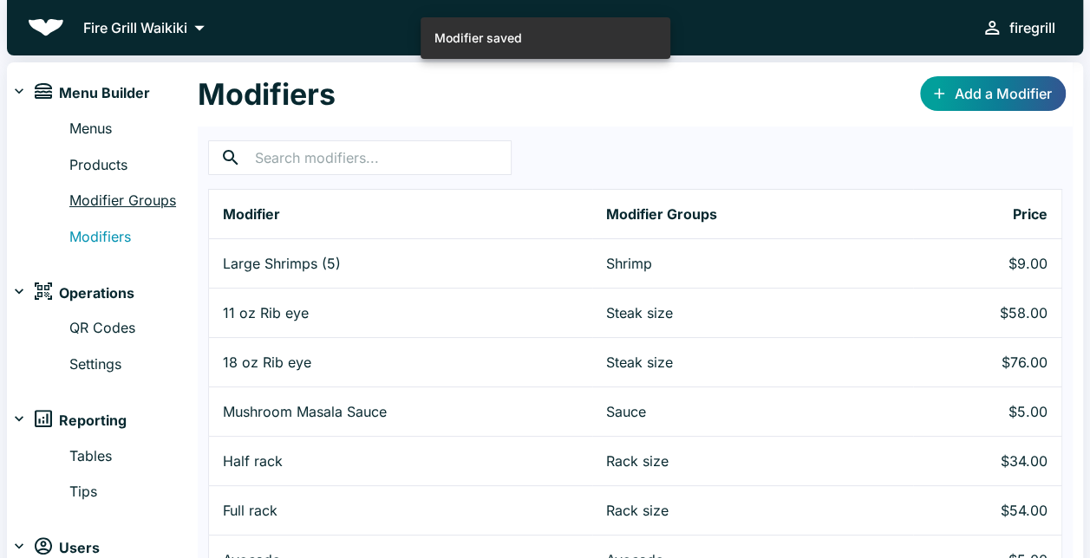
click at [167, 198] on link "Modifier Groups" at bounding box center [133, 201] width 128 height 23
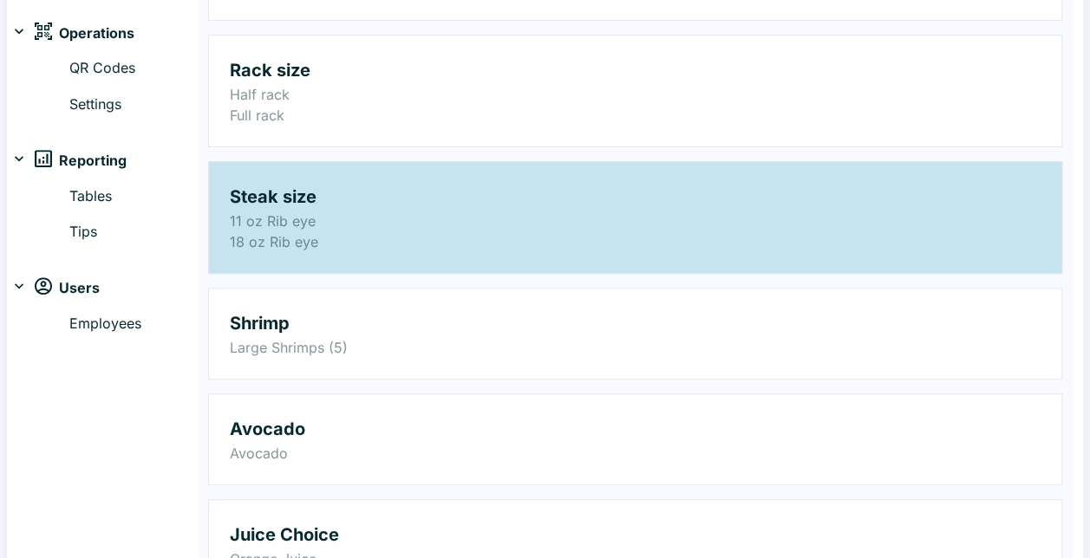
scroll to position [87, 0]
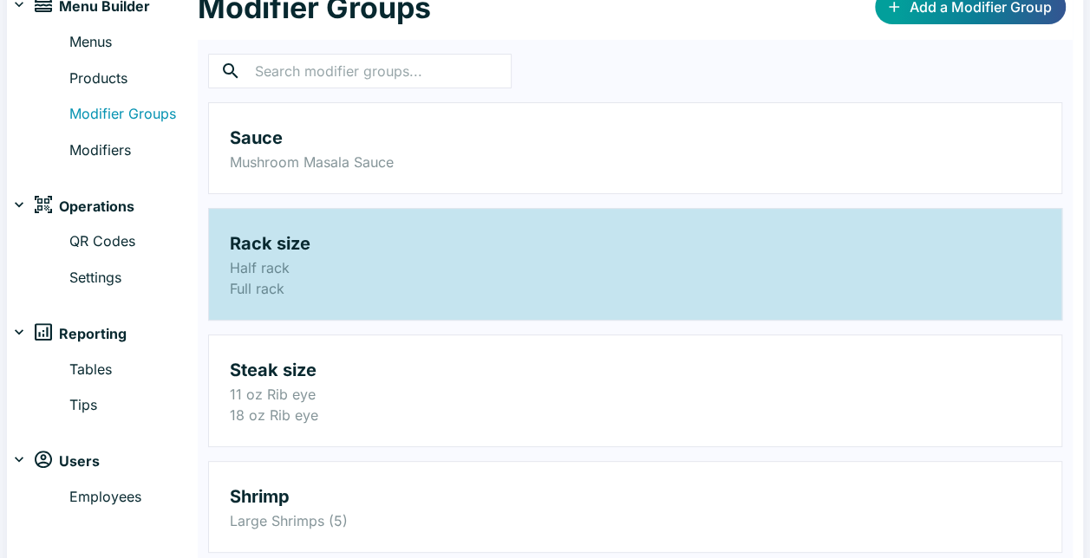
click at [389, 236] on h2 "Rack size" at bounding box center [635, 244] width 811 height 28
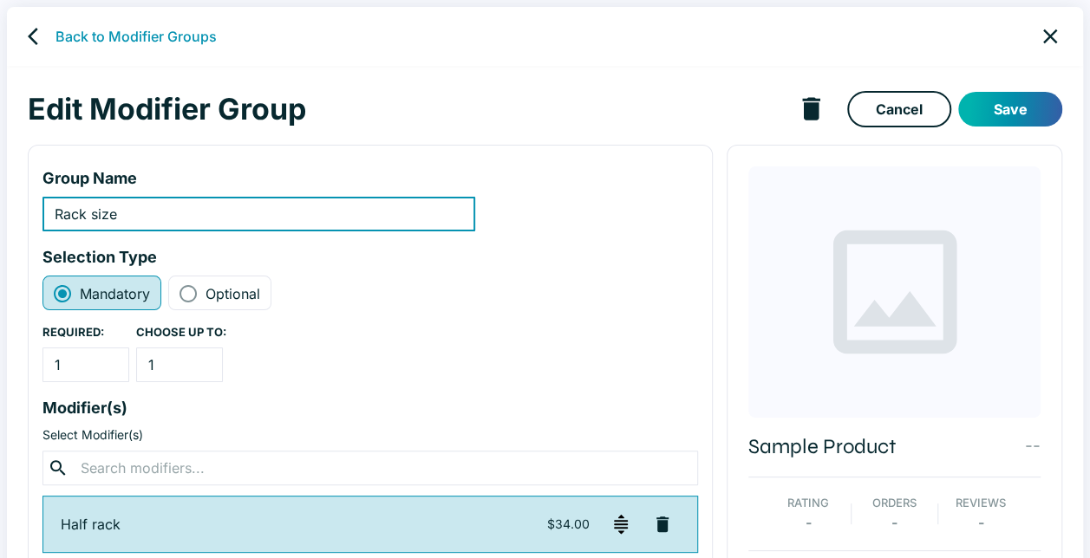
click at [1042, 111] on button "Save" at bounding box center [1010, 109] width 104 height 35
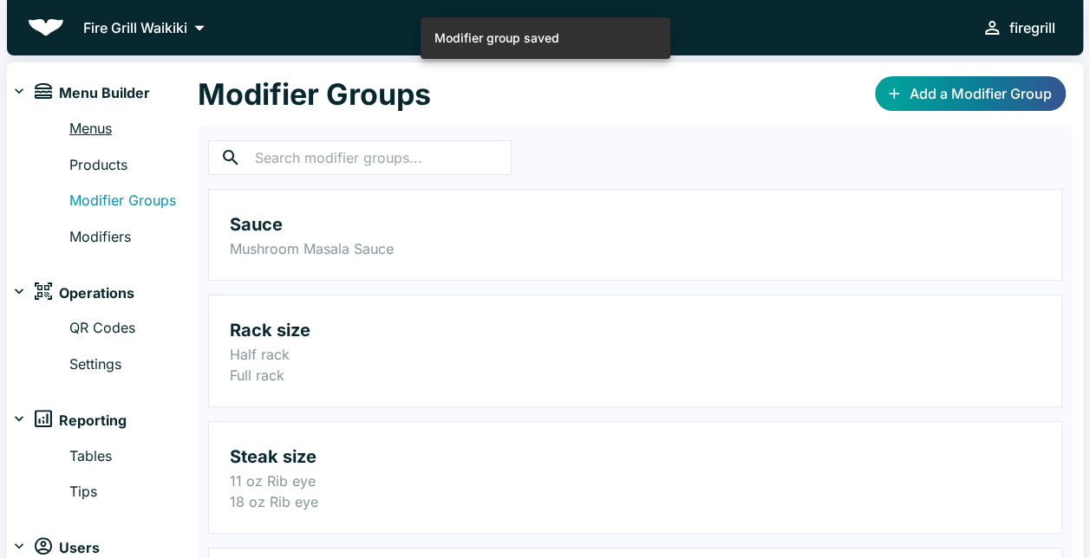
click at [97, 133] on link "Menus" at bounding box center [133, 129] width 128 height 23
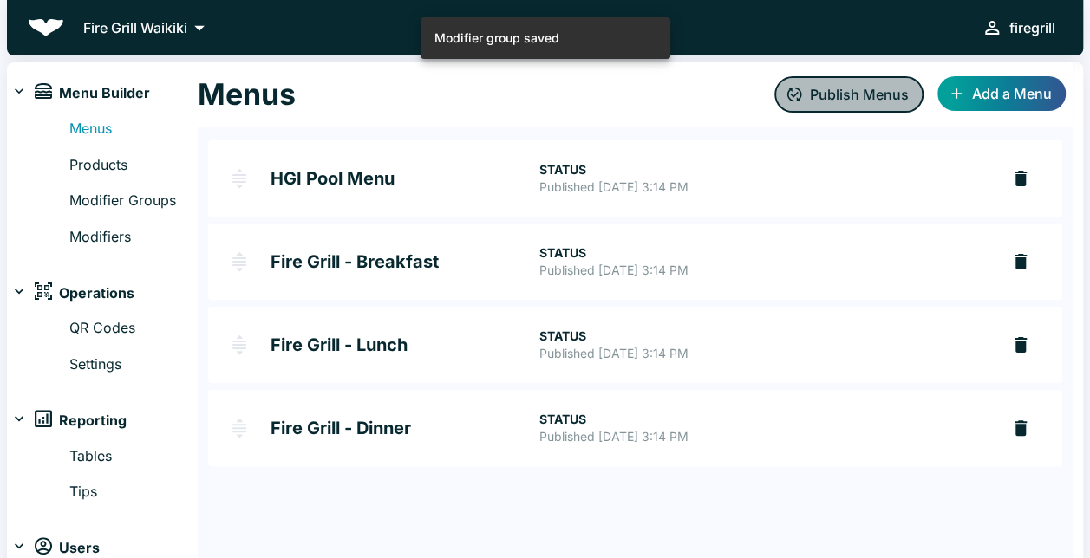
click at [855, 97] on button "Publish Menus" at bounding box center [848, 94] width 149 height 36
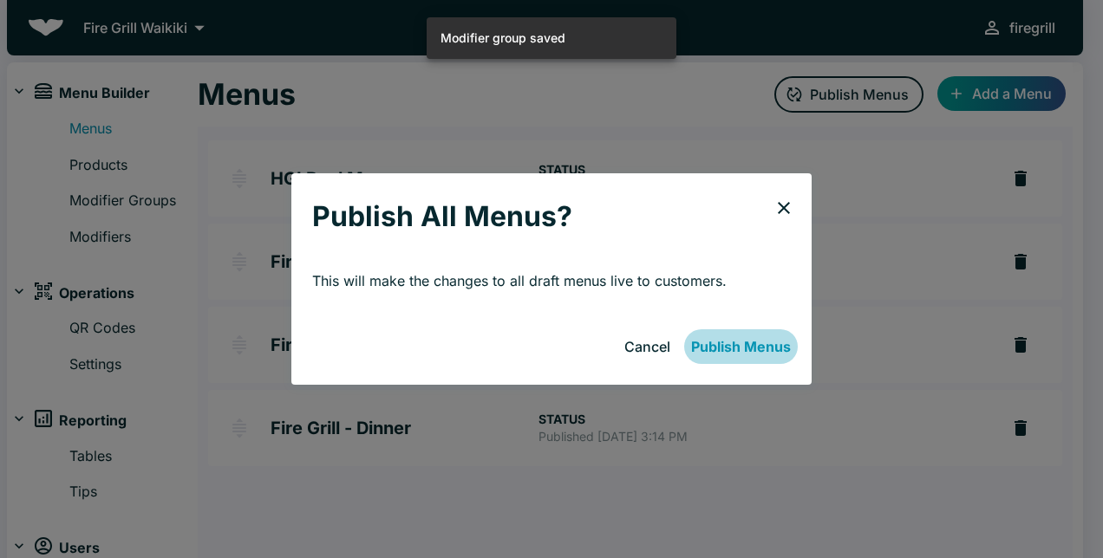
click at [758, 354] on button "Publish Menus" at bounding box center [741, 346] width 114 height 35
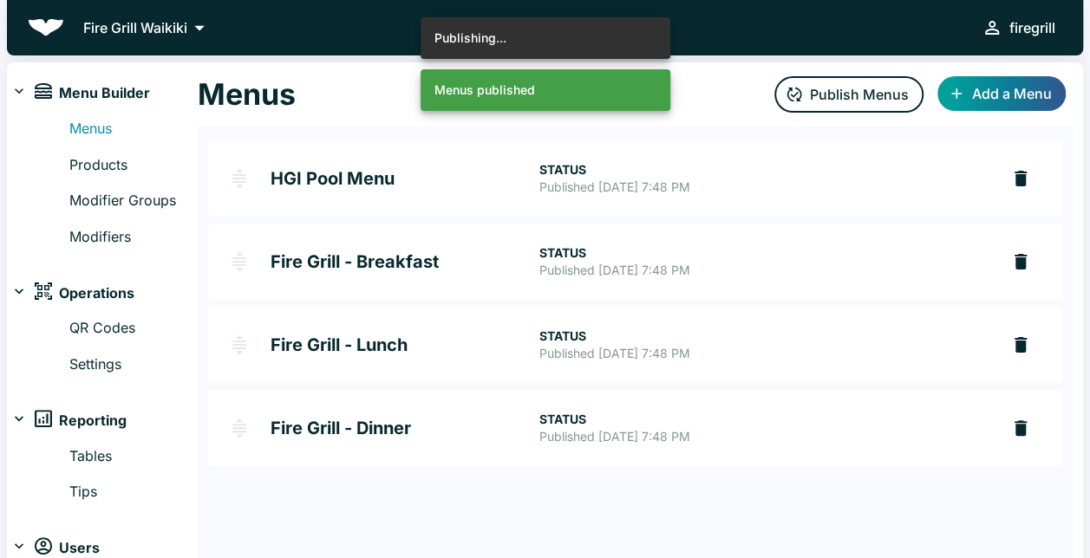
click at [385, 427] on h2 "Fire Grill - Dinner" at bounding box center [405, 428] width 268 height 17
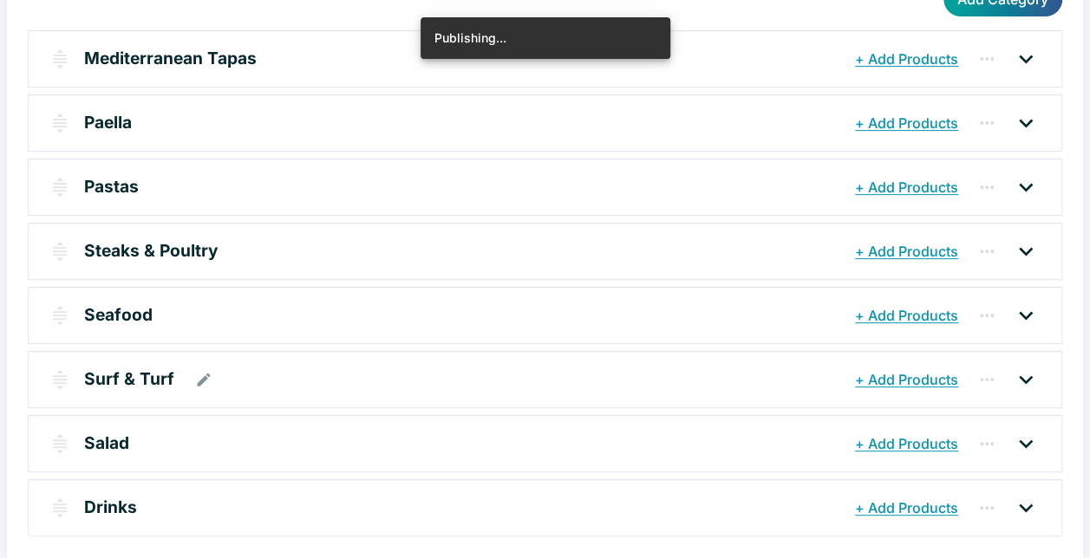
scroll to position [225, 0]
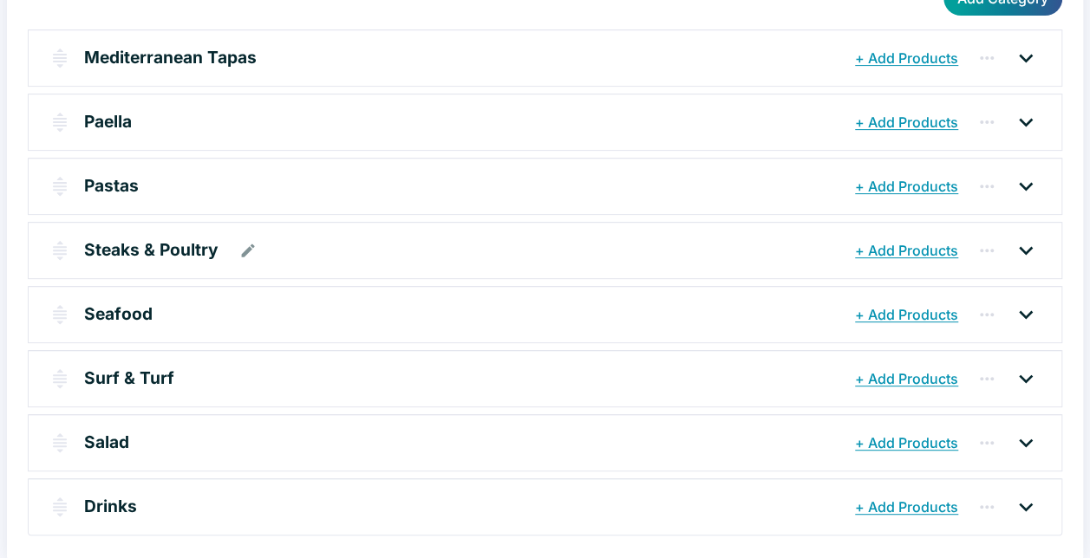
click at [357, 255] on div "Steaks & Poultry" at bounding box center [467, 250] width 766 height 31
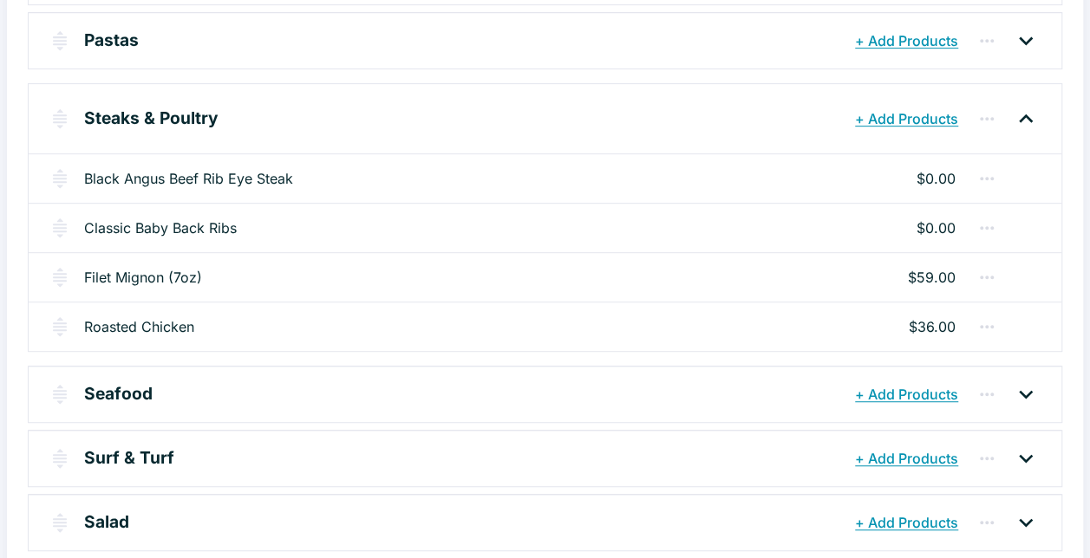
scroll to position [399, 0]
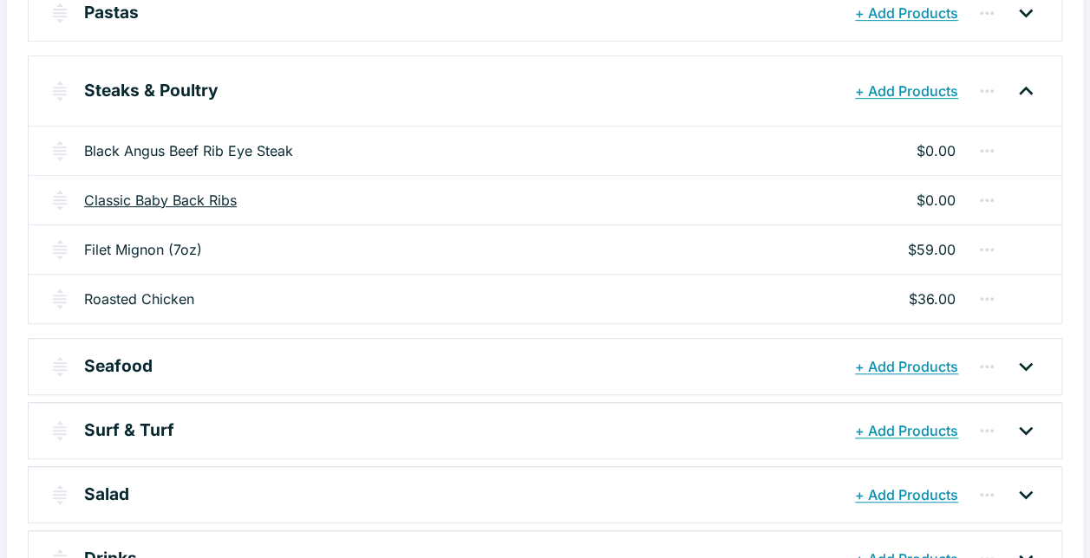
click at [193, 195] on link "Classic Baby Back Ribs" at bounding box center [160, 200] width 153 height 21
